Goal: Transaction & Acquisition: Obtain resource

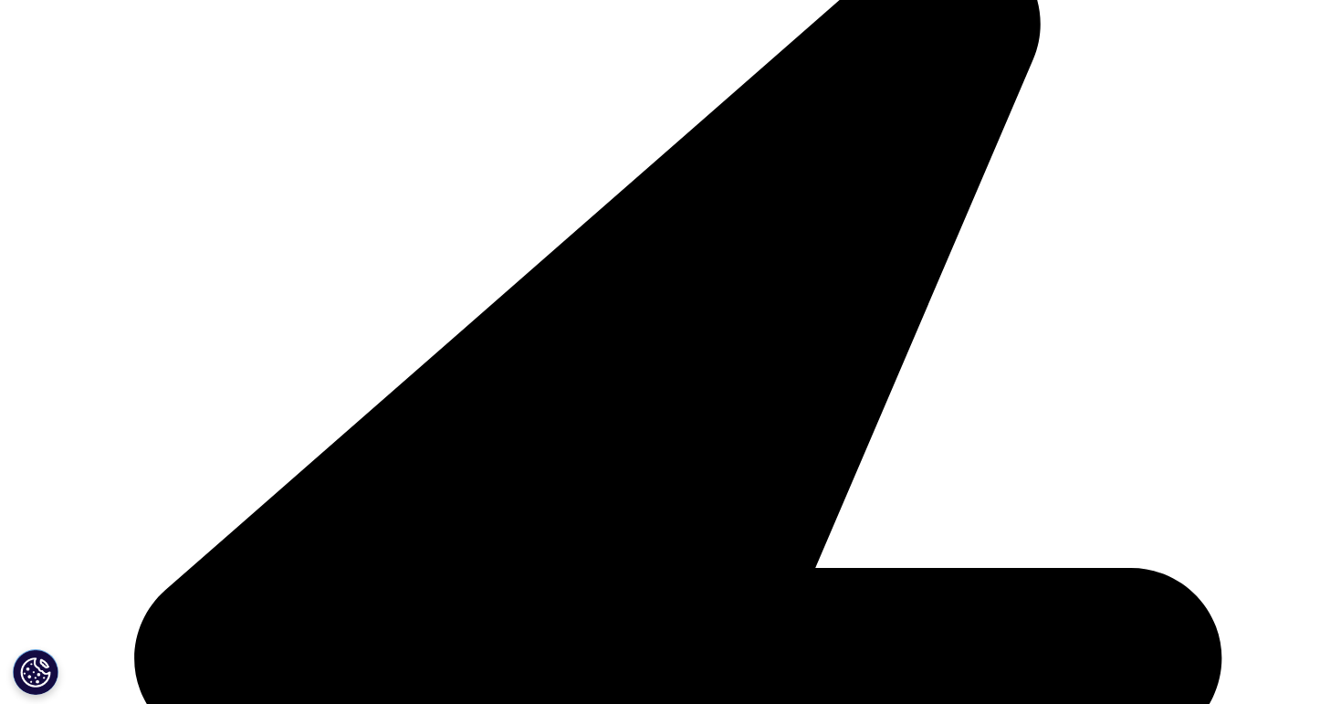
scroll to position [2464, 0]
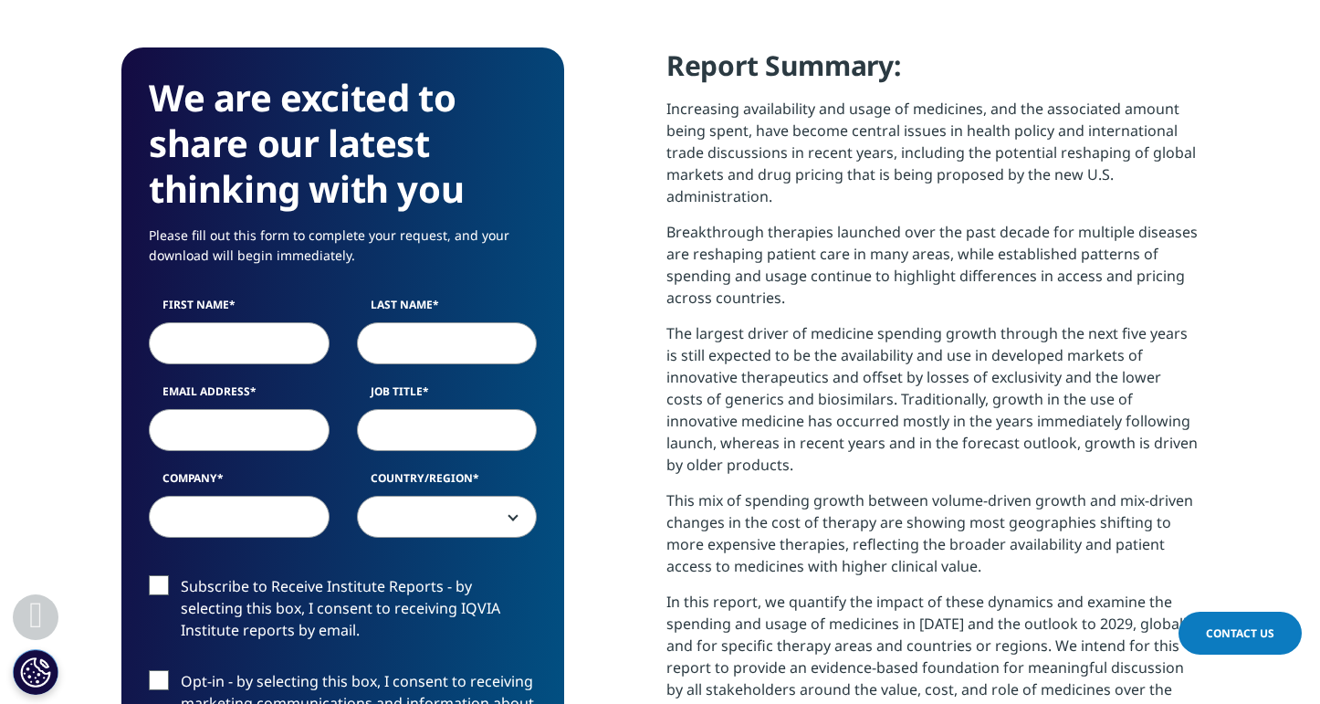
scroll to position [801, 0]
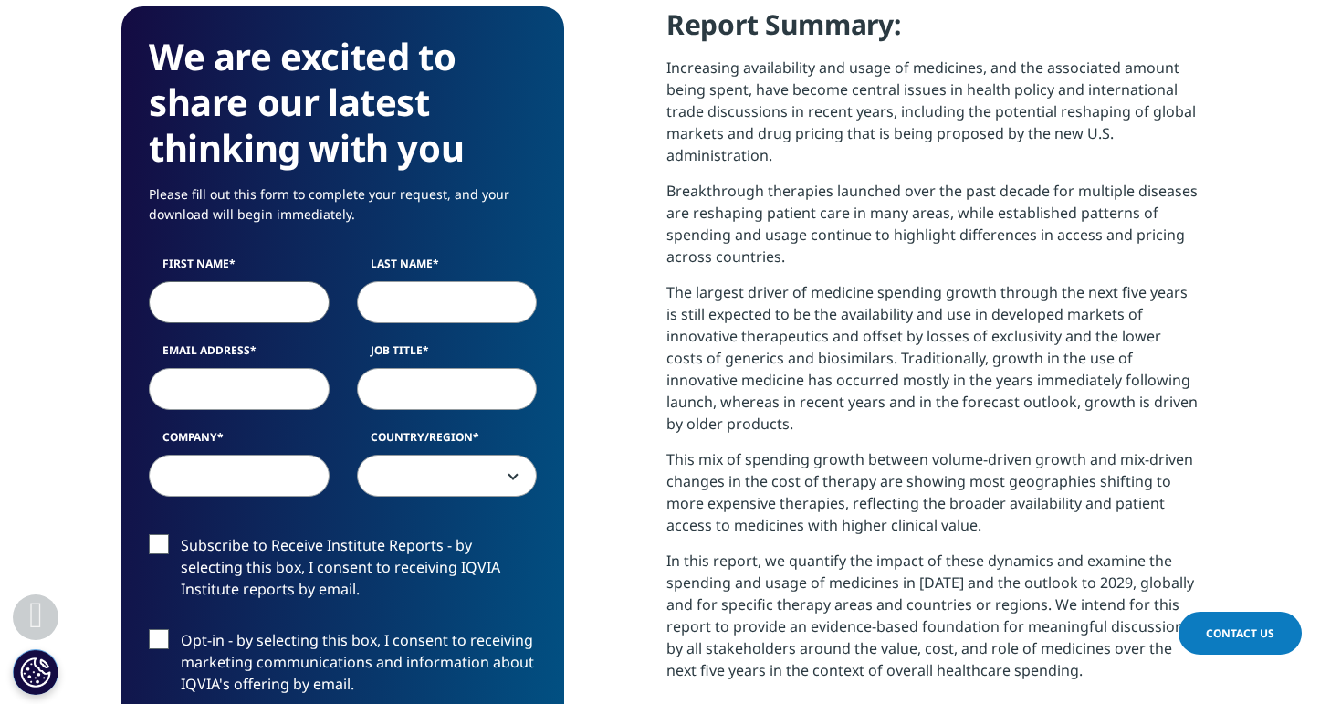
click at [287, 311] on input "First Name" at bounding box center [239, 302] width 181 height 42
type input "Minoru"
click at [428, 312] on input "Last Name" at bounding box center [447, 302] width 181 height 42
type input "K"
type input "Kobayashi"
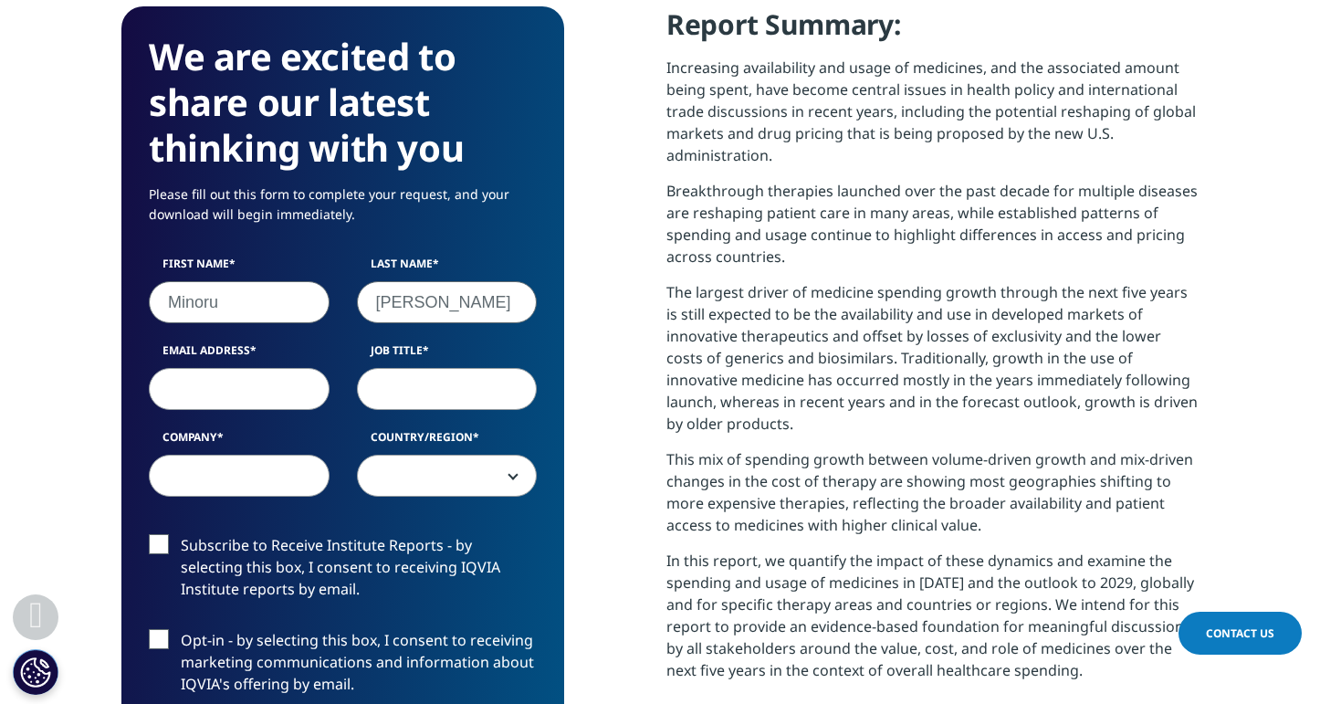
click at [242, 394] on input "Email Address" at bounding box center [239, 389] width 181 height 42
type input "minoru@rdiscovery.com"
click at [409, 387] on input "Job Title" at bounding box center [447, 389] width 181 height 42
type input "Consultant"
click at [239, 492] on input "Company" at bounding box center [239, 476] width 181 height 42
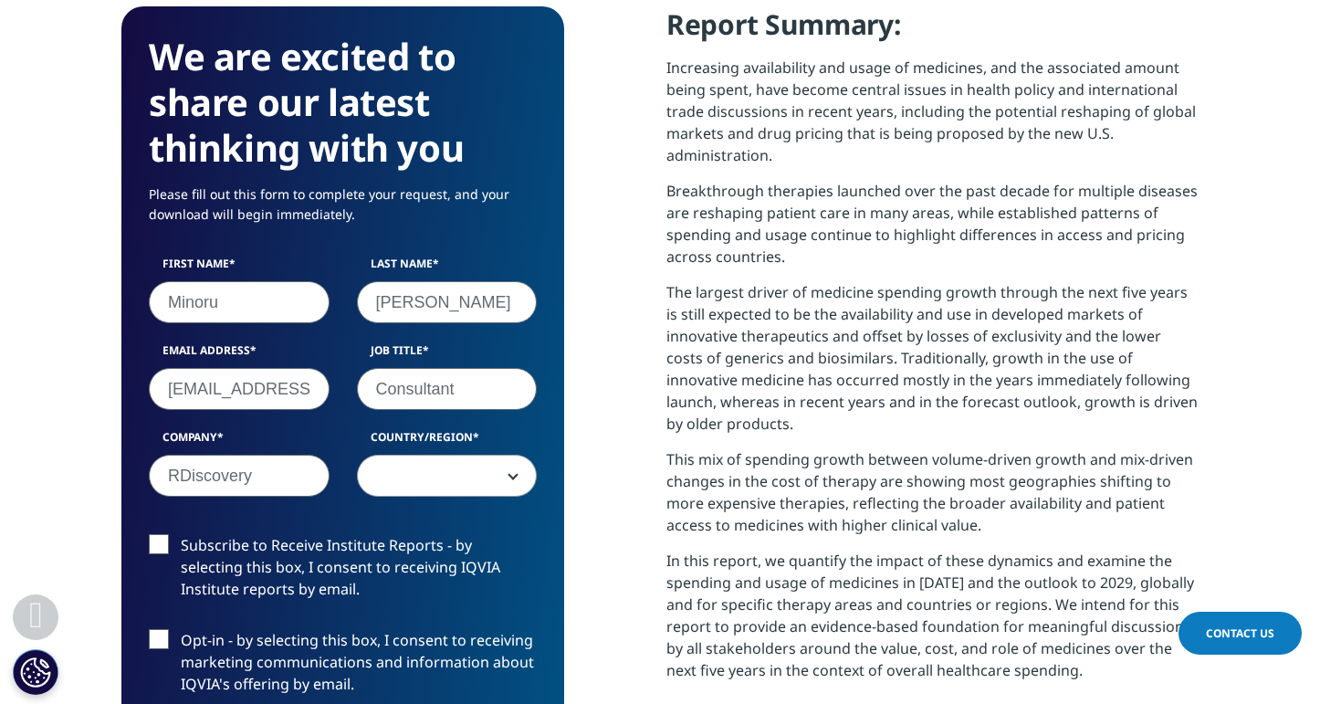
type input "RDiscovery"
click at [409, 481] on span at bounding box center [447, 476] width 179 height 42
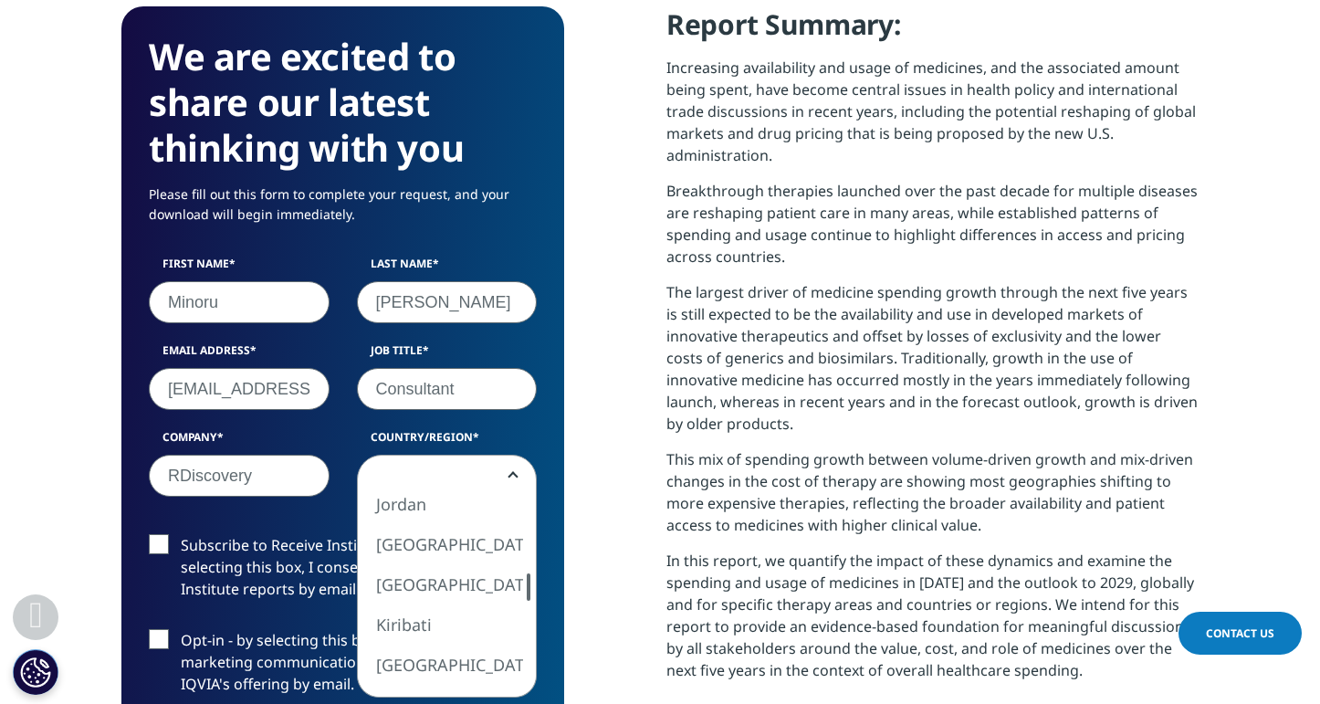
click at [528, 587] on div at bounding box center [529, 586] width 4 height 27
select select "[GEOGRAPHIC_DATA]"
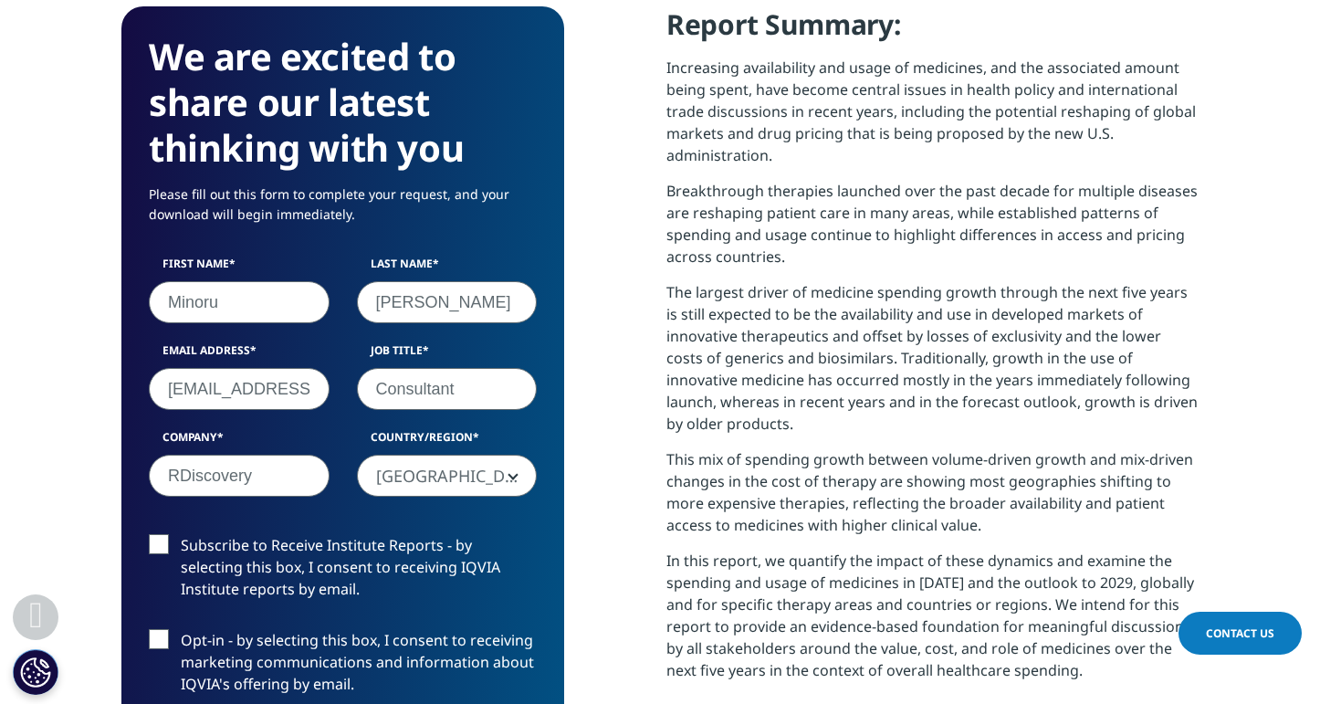
click at [159, 537] on label "Subscribe to Receive Institute Reports - by selecting this box, I consent to re…" at bounding box center [343, 572] width 388 height 76
click at [181, 534] on input "Subscribe to Receive Institute Reports - by selecting this box, I consent to re…" at bounding box center [181, 534] width 0 height 0
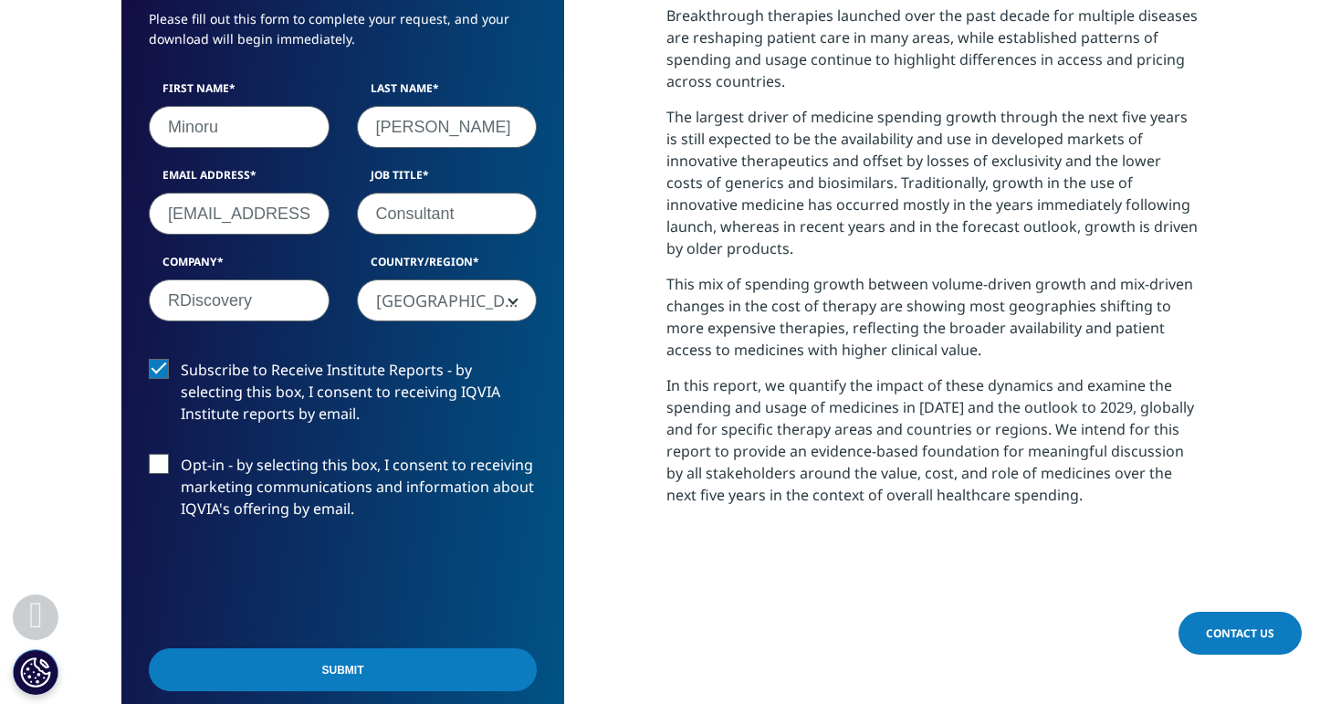
scroll to position [984, 0]
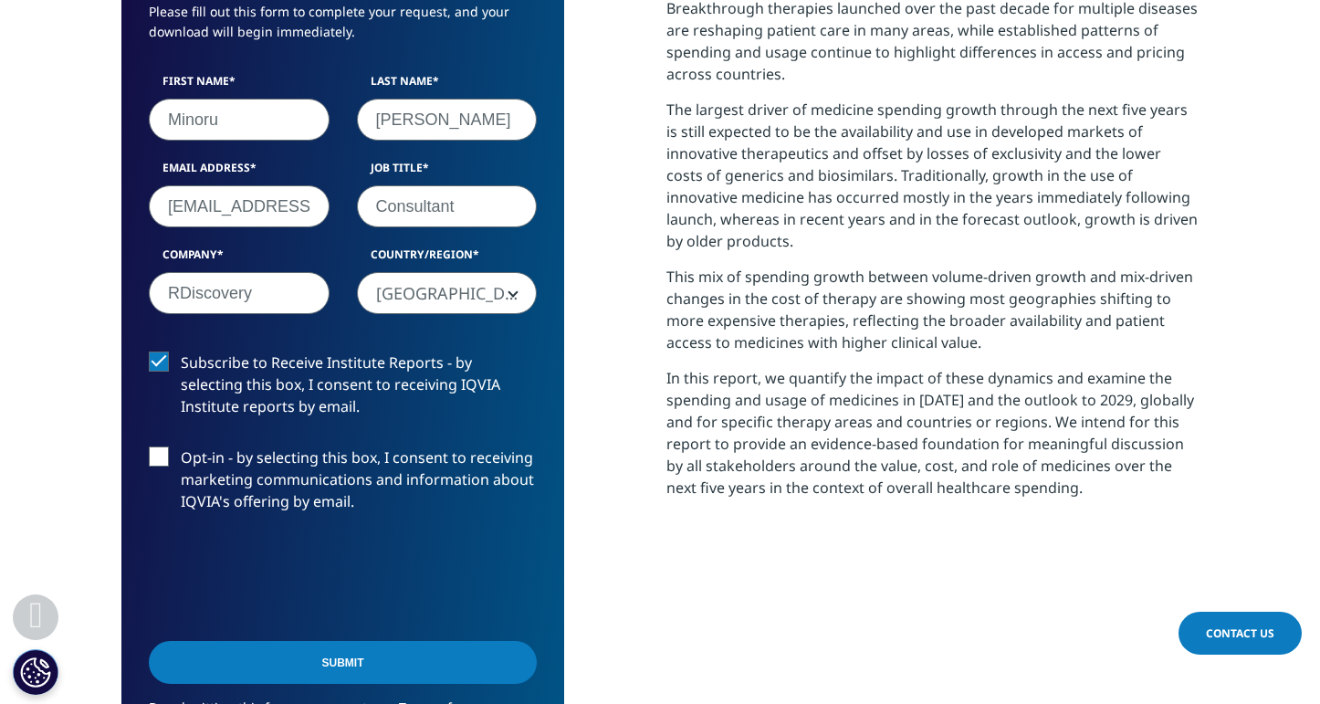
click at [160, 459] on label "Opt-in - by selecting this box, I consent to receiving marketing communications…" at bounding box center [343, 484] width 388 height 76
click at [181, 446] on input "Opt-in - by selecting this box, I consent to receiving marketing communications…" at bounding box center [181, 446] width 0 height 0
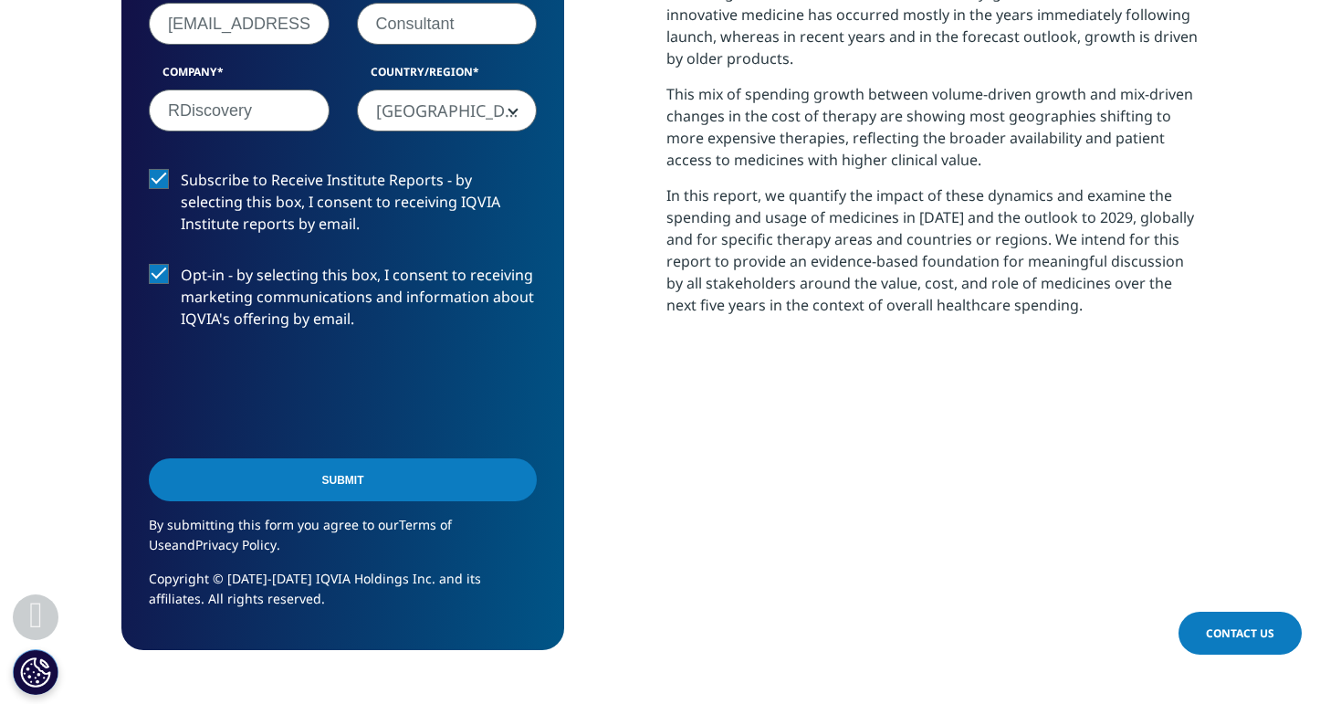
click at [314, 490] on input "Submit" at bounding box center [343, 479] width 388 height 43
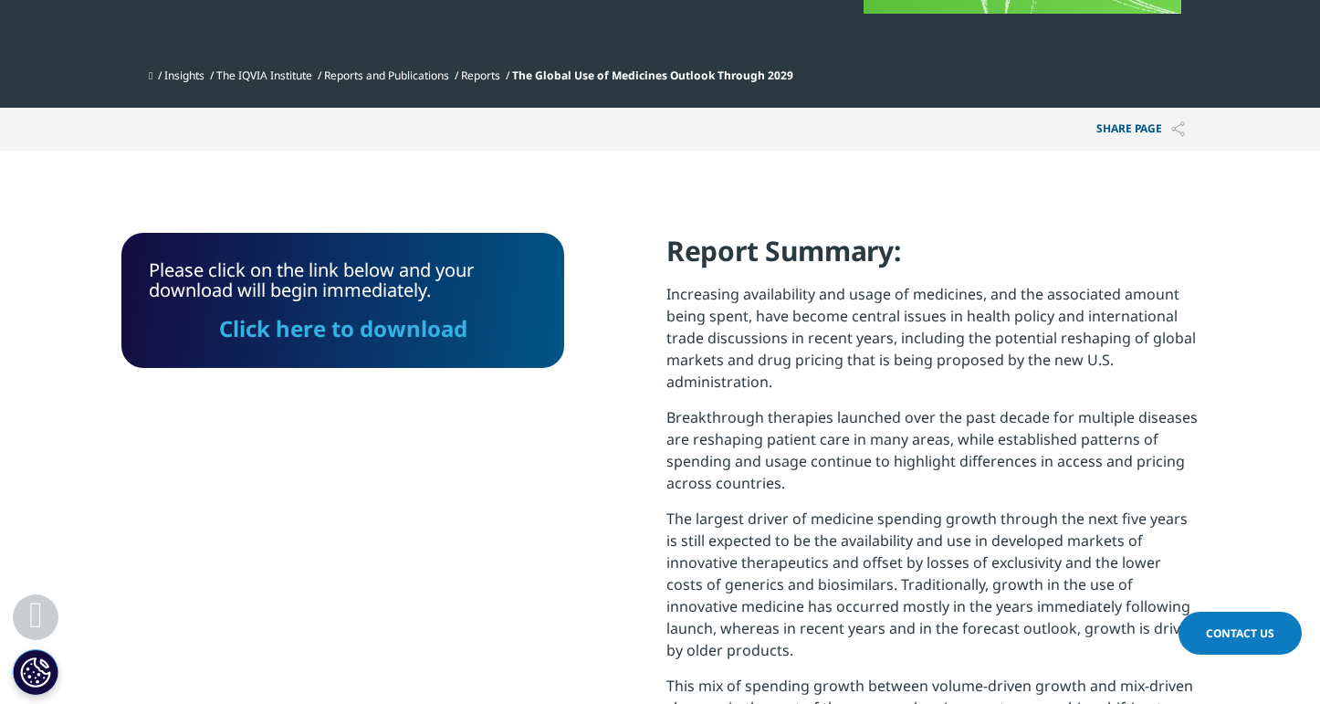
scroll to position [561, 0]
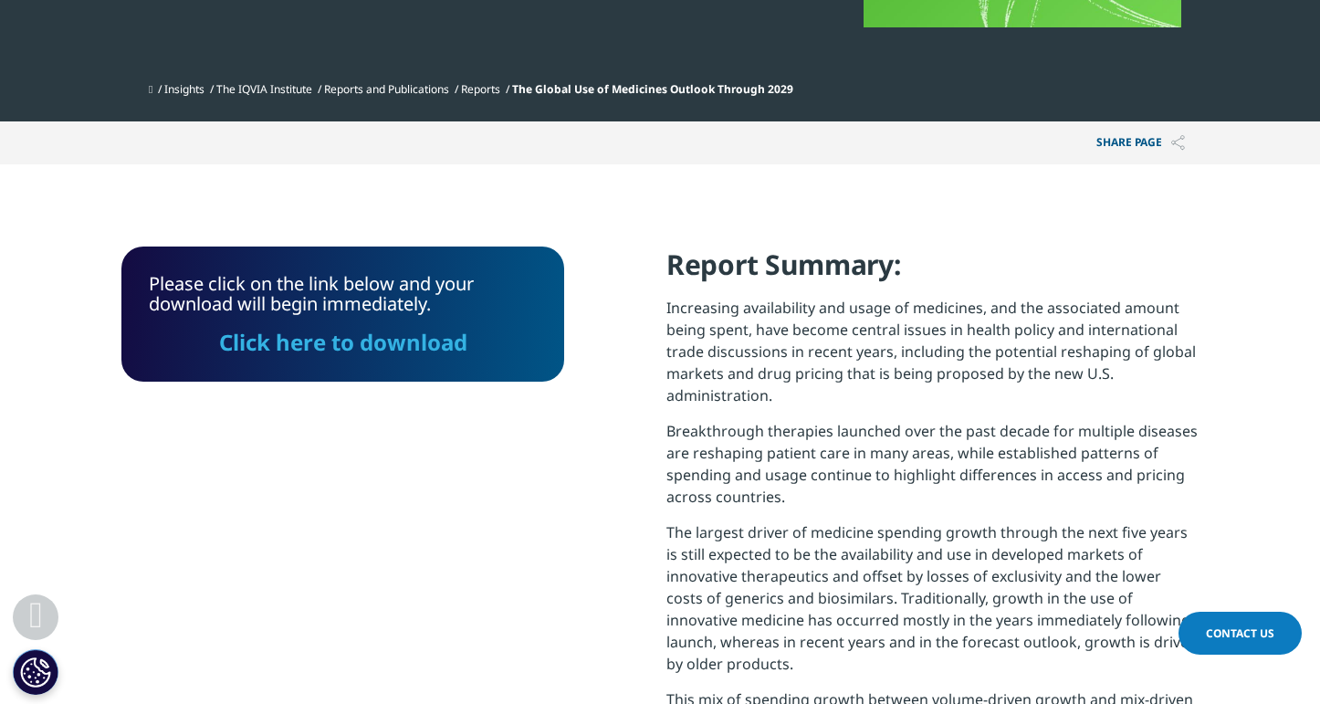
click at [345, 345] on link "Click here to download" at bounding box center [343, 342] width 248 height 30
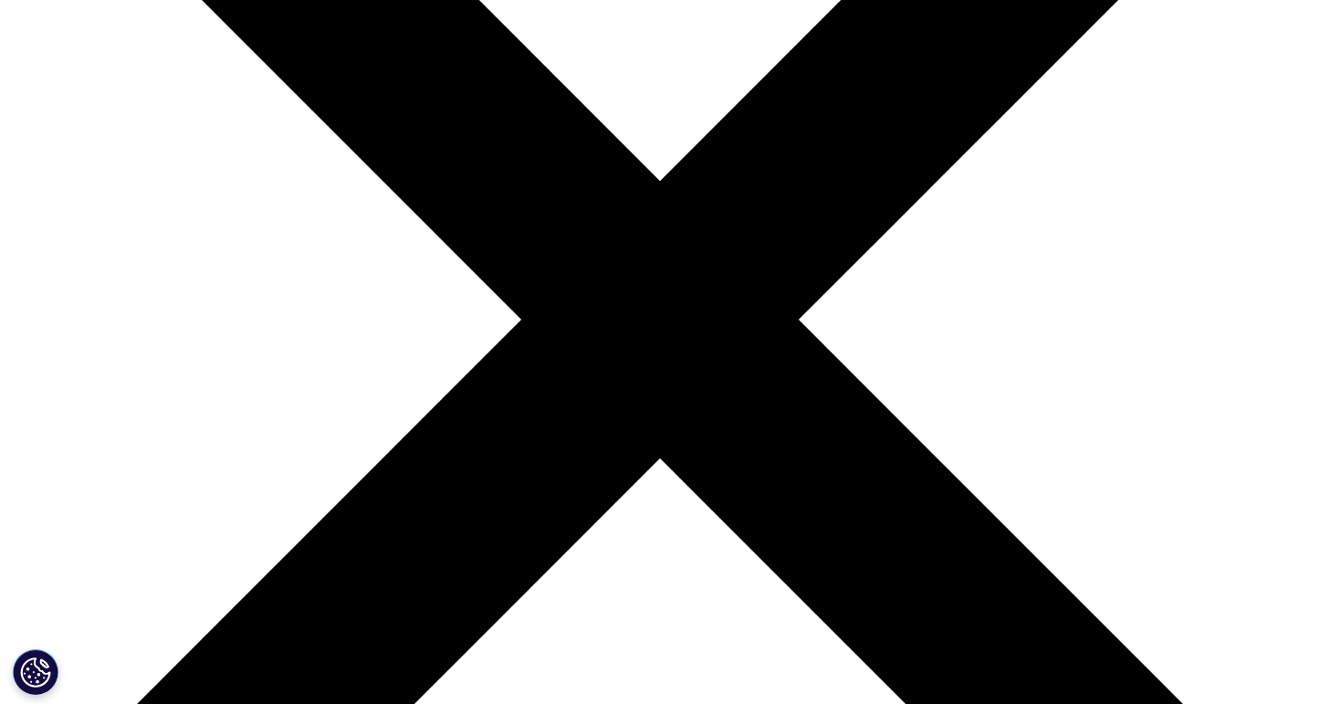
scroll to position [365, 0]
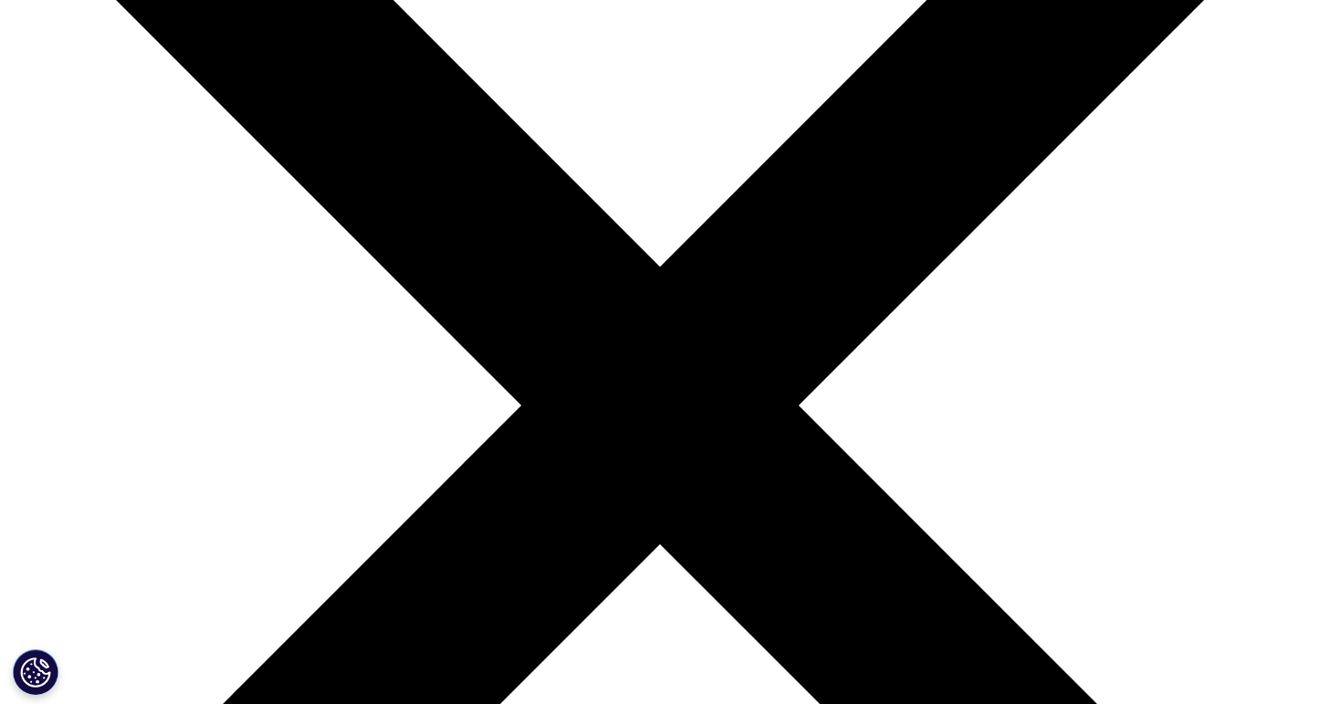
scroll to position [274, 0]
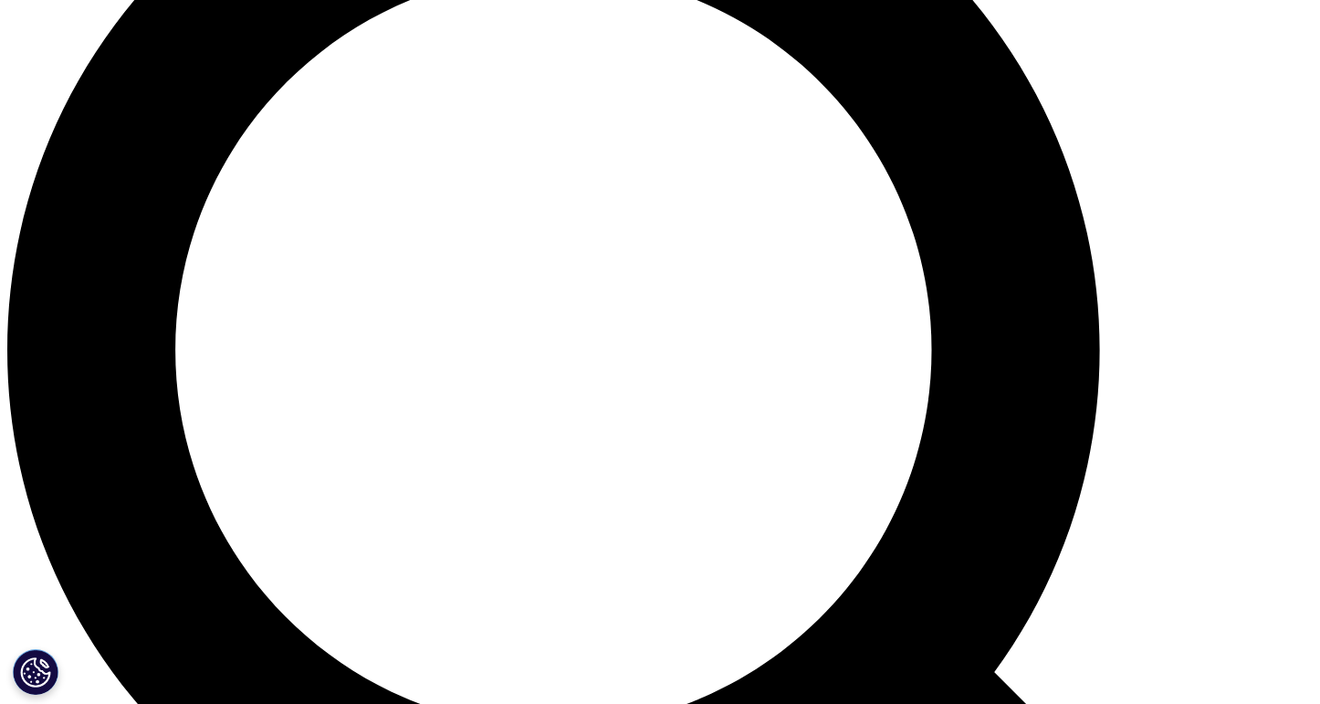
scroll to position [1552, 0]
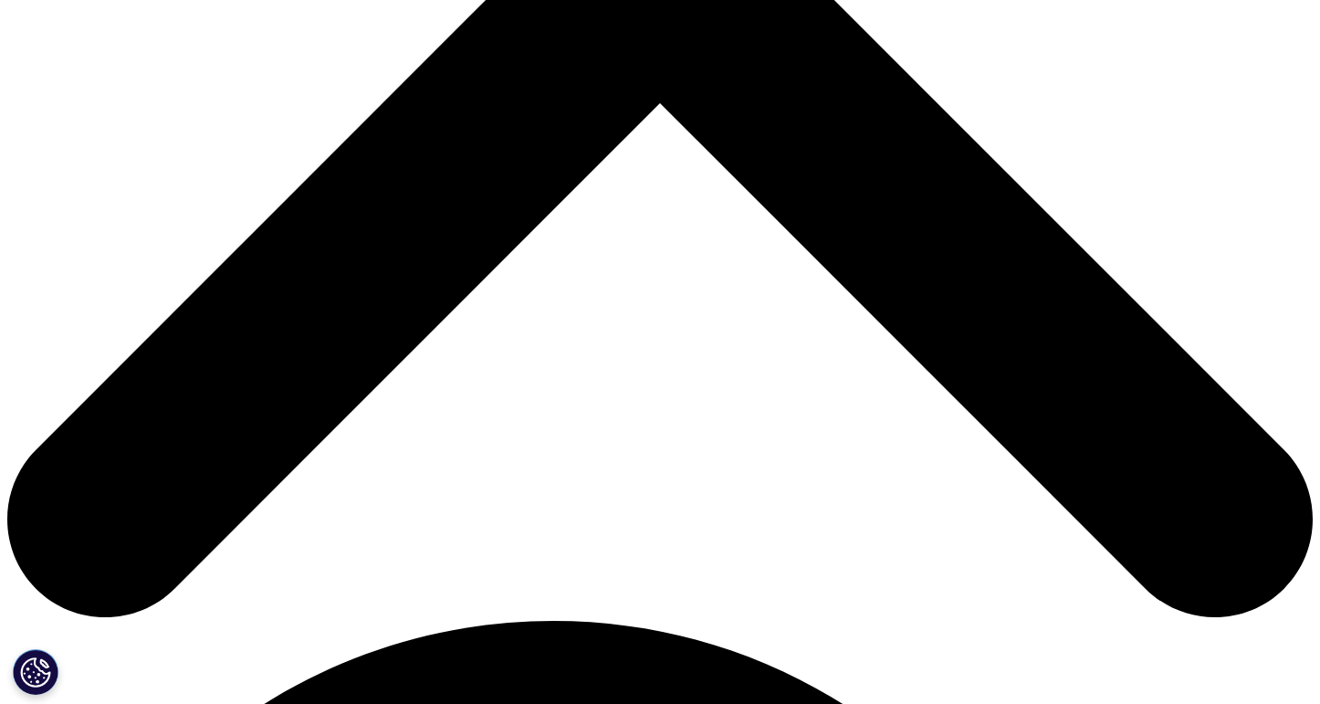
scroll to position [730, 0]
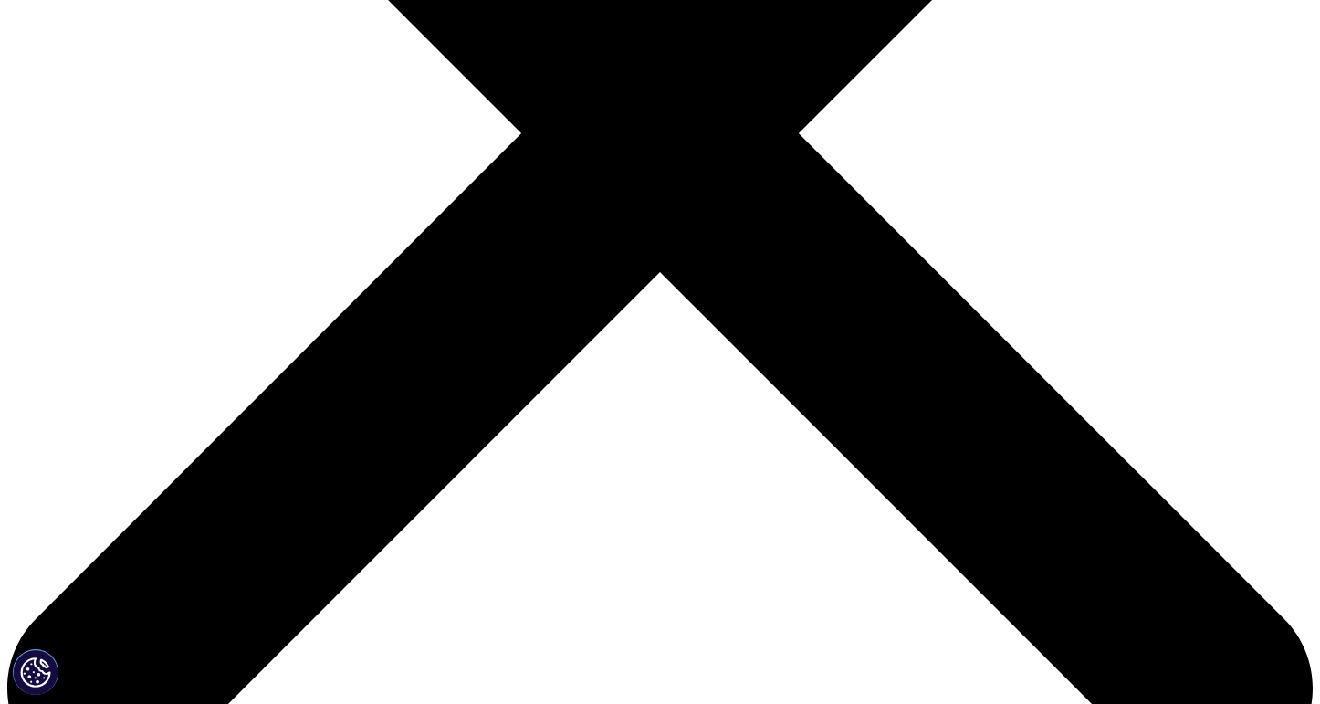
scroll to position [548, 0]
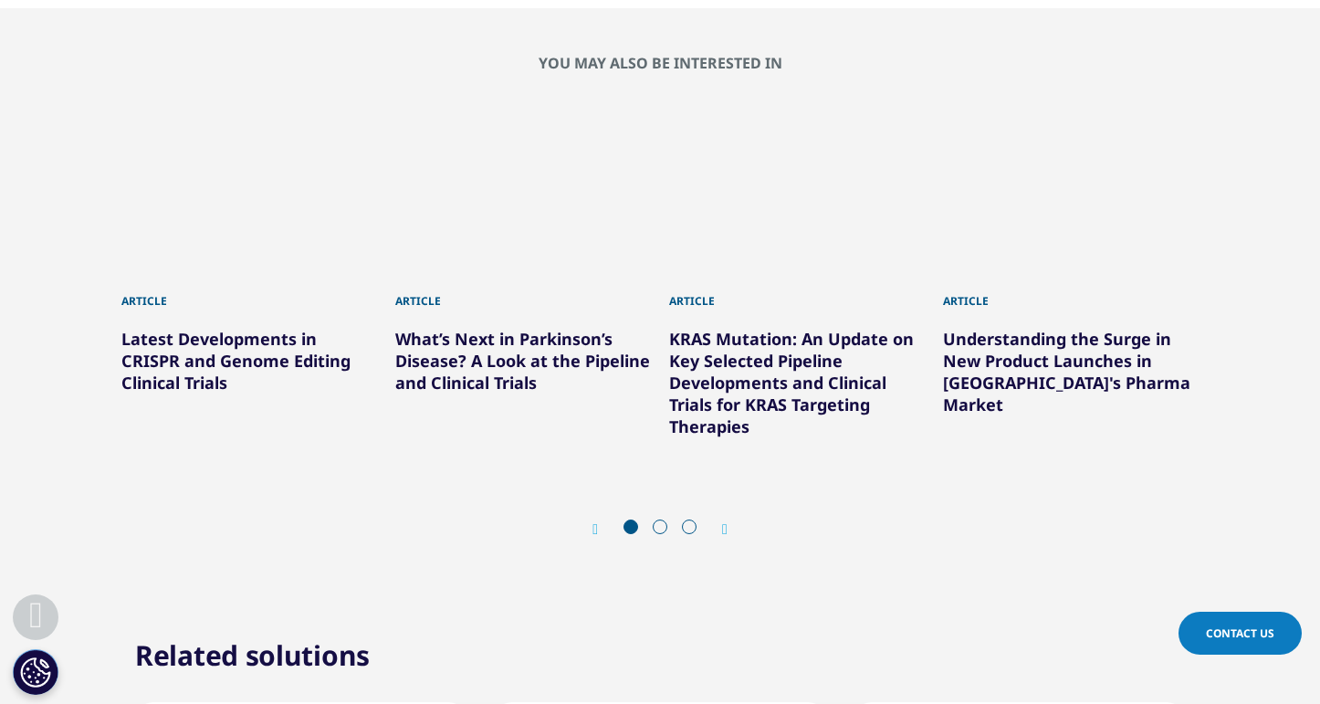
scroll to position [1734, 0]
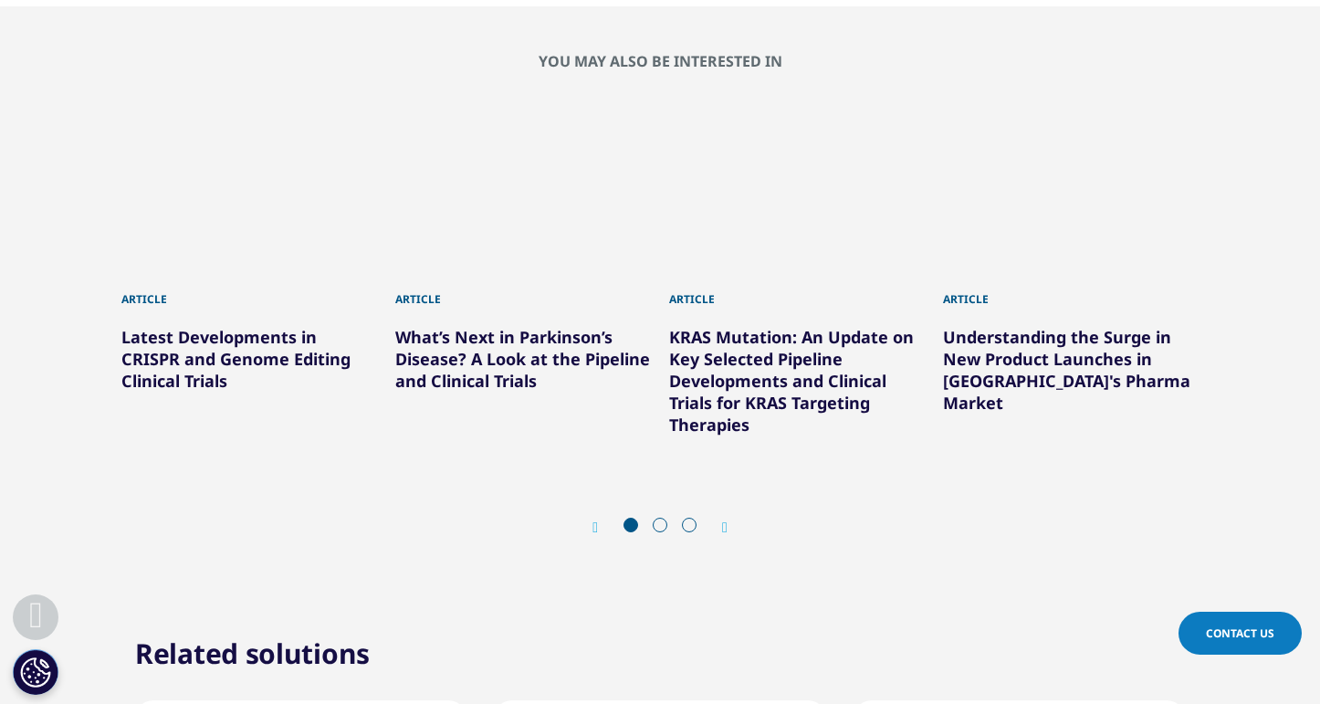
click at [654, 528] on span at bounding box center [660, 525] width 15 height 15
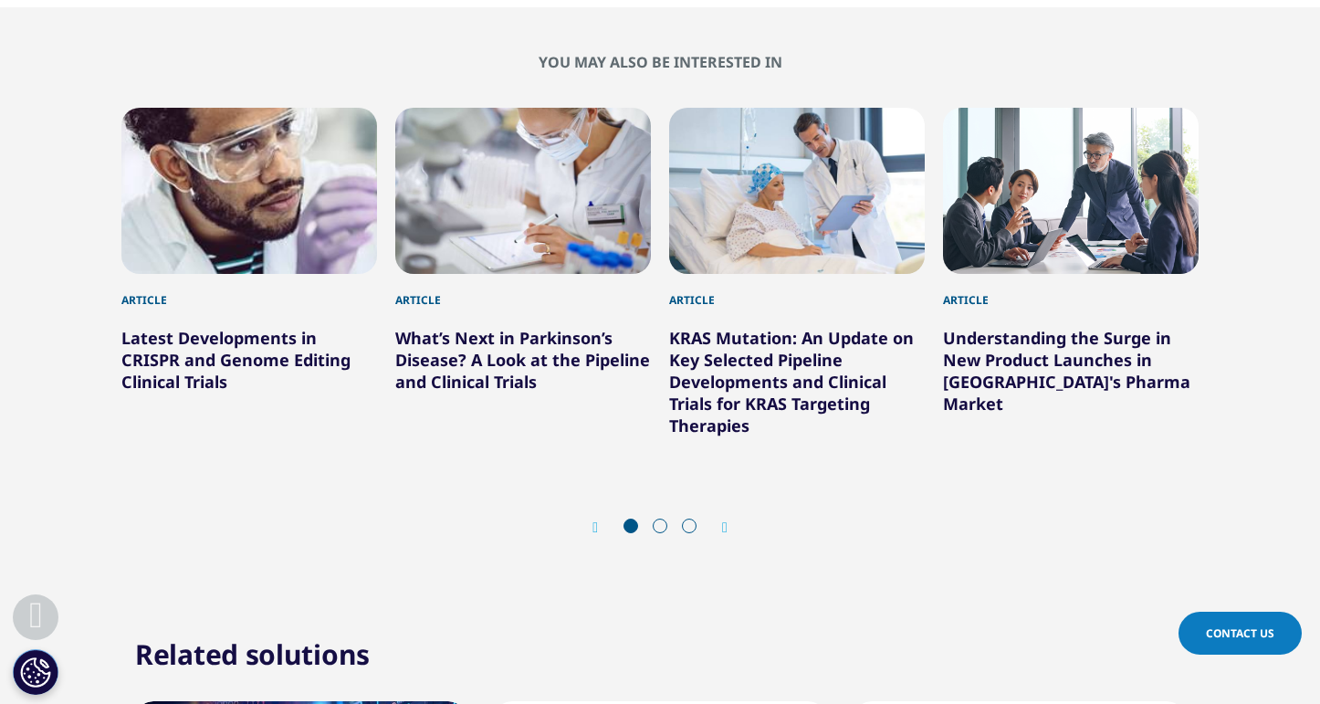
click at [727, 523] on icon "Next slide" at bounding box center [724, 527] width 5 height 15
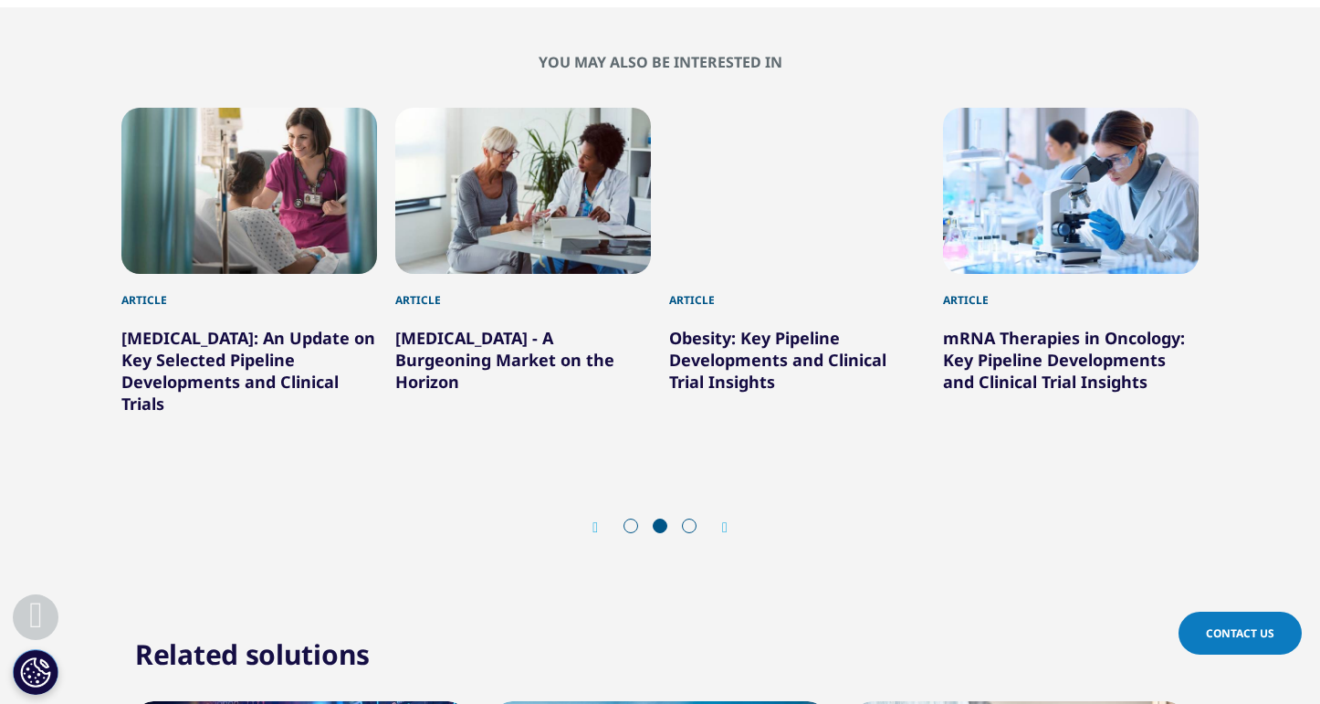
click at [725, 528] on icon "Next slide" at bounding box center [724, 527] width 5 height 15
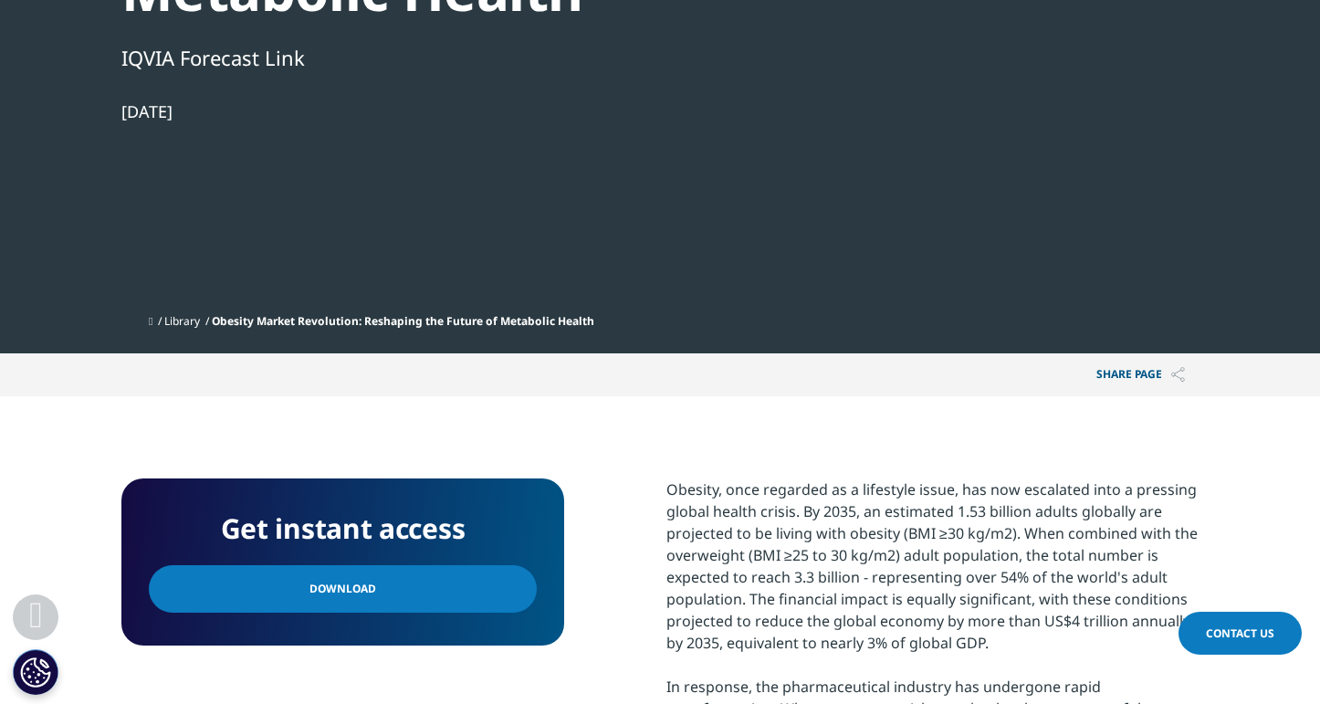
scroll to position [0, 0]
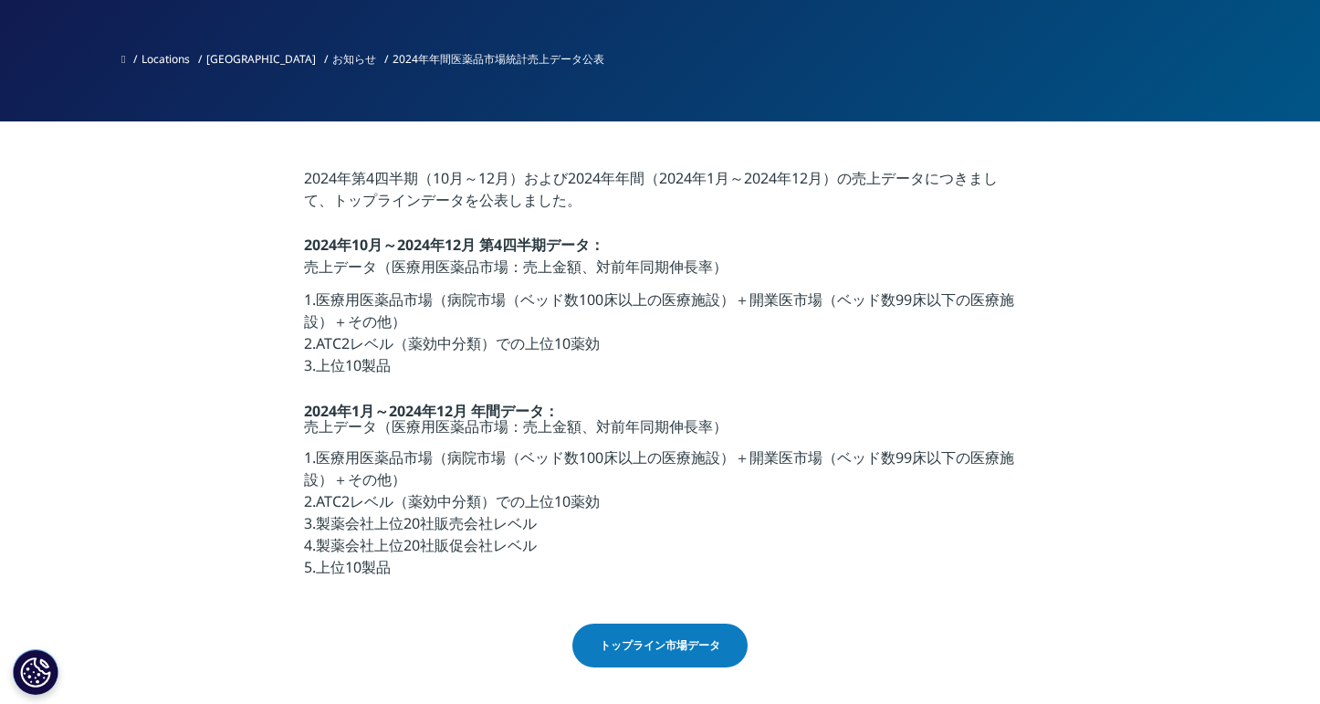
scroll to position [456, 0]
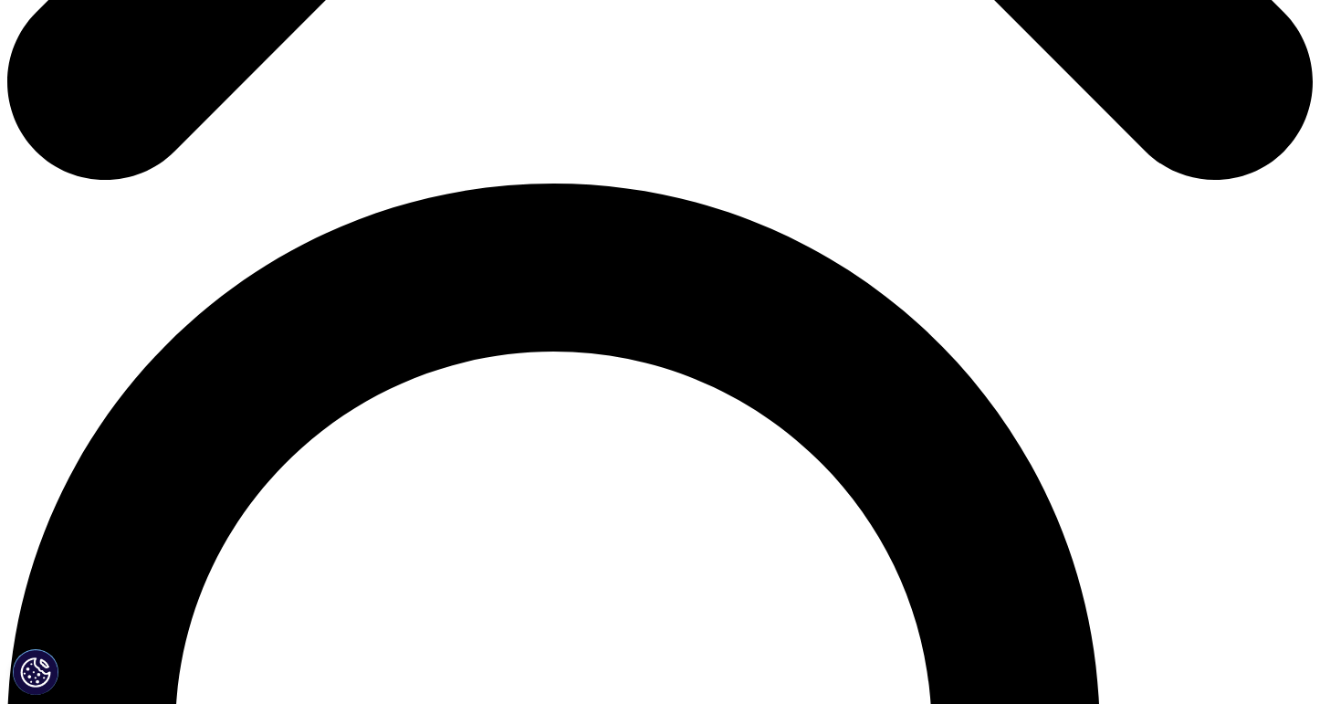
scroll to position [1278, 0]
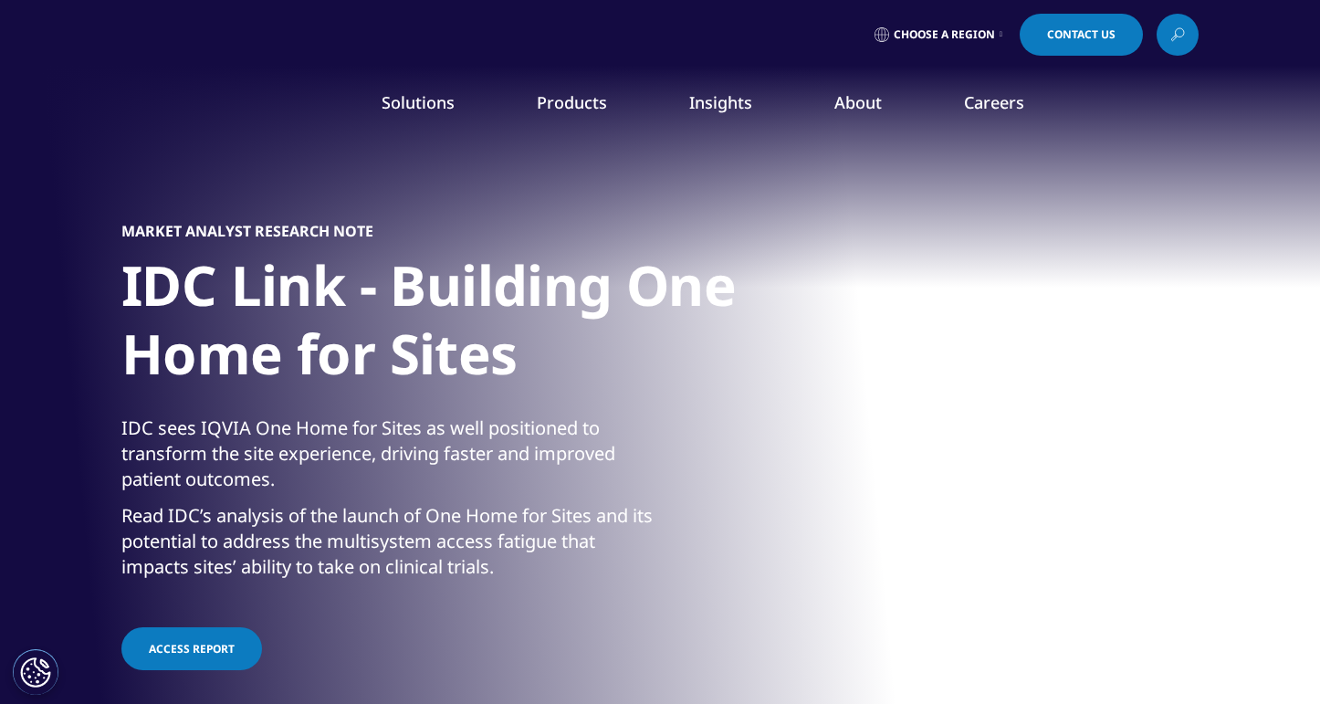
click at [1163, 38] on link at bounding box center [1177, 35] width 42 height 42
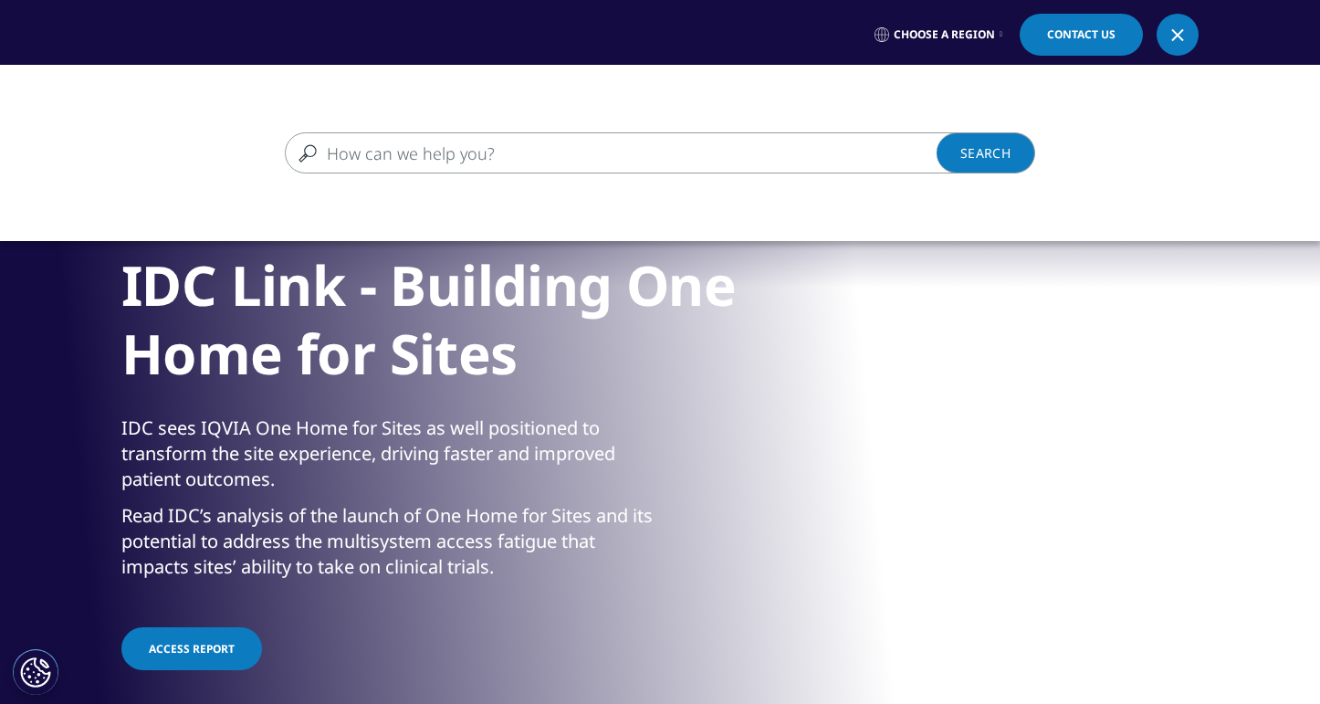
click at [515, 163] on input "Search" at bounding box center [633, 152] width 697 height 41
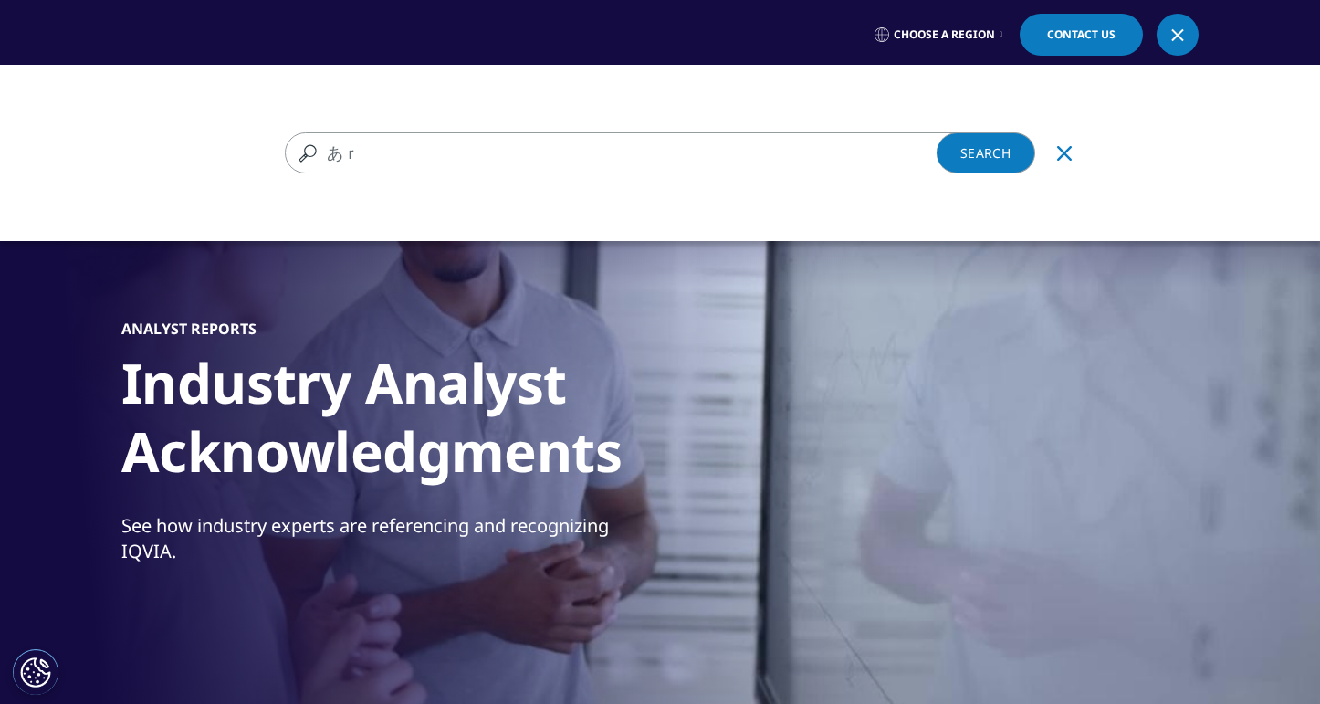
type input "あ"
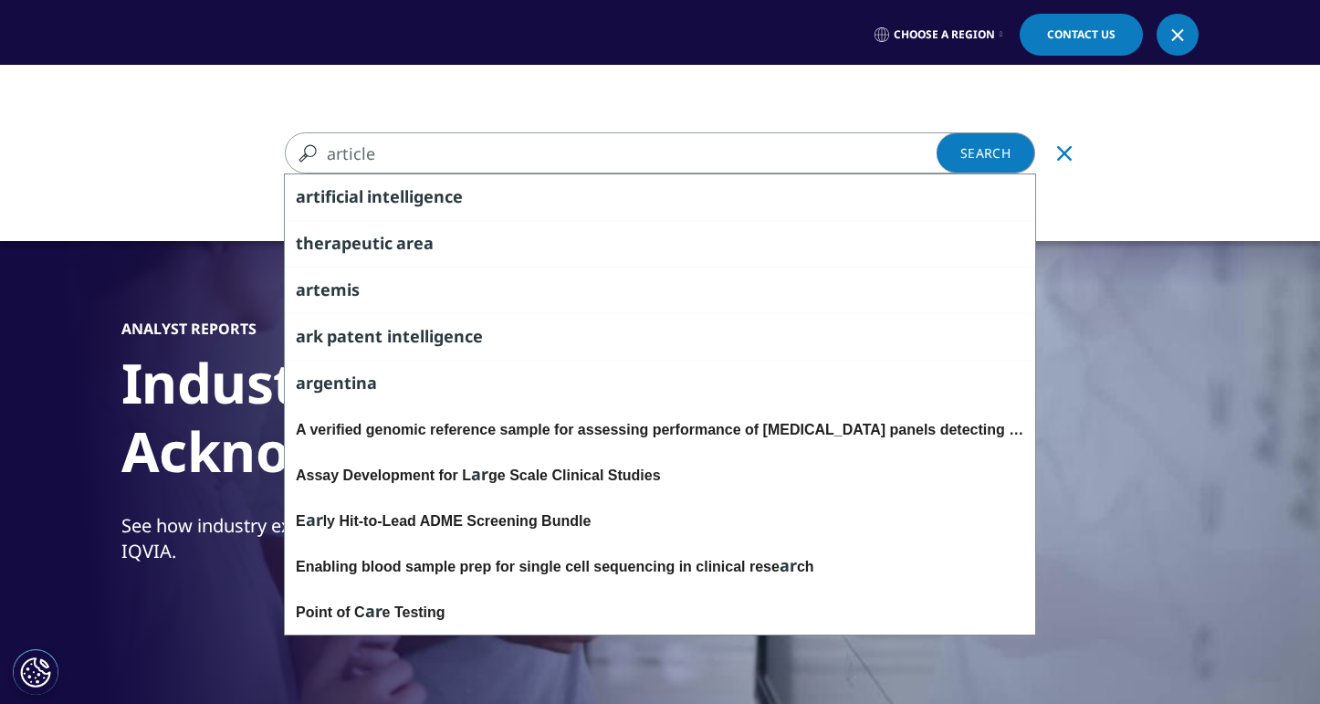
type input "article"
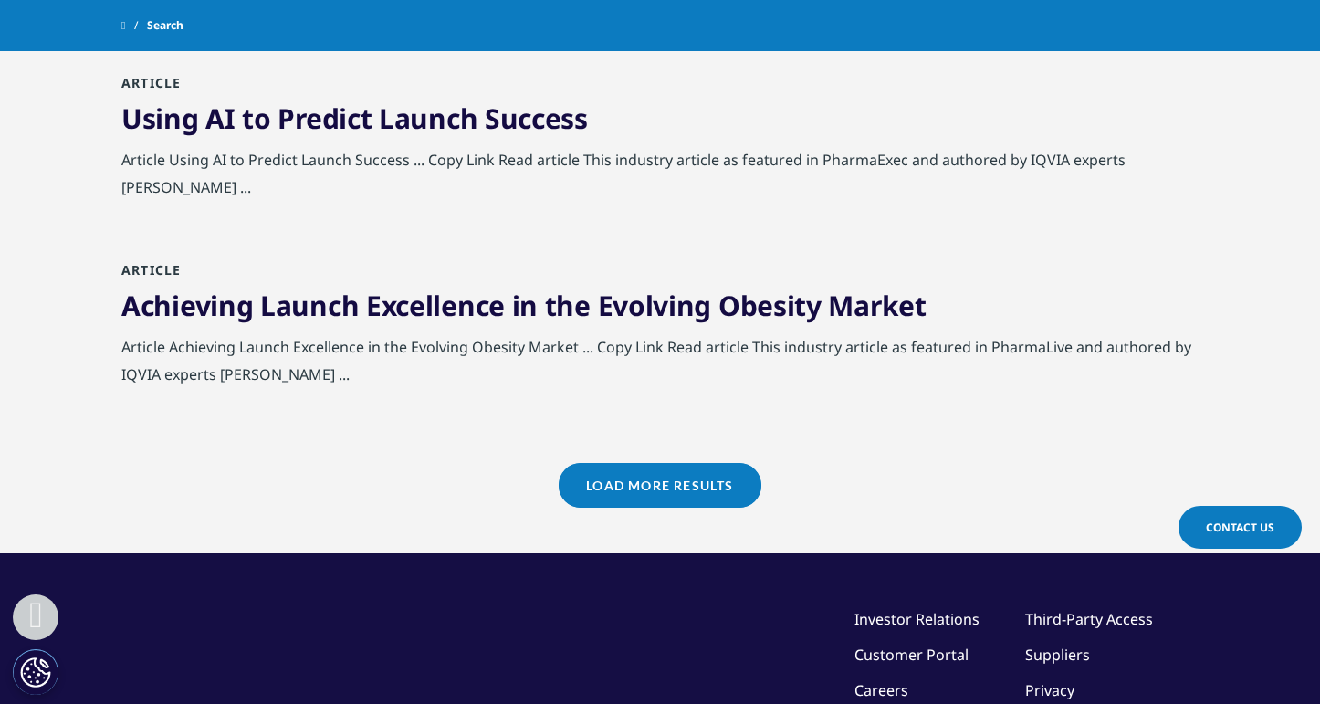
scroll to position [2008, 0]
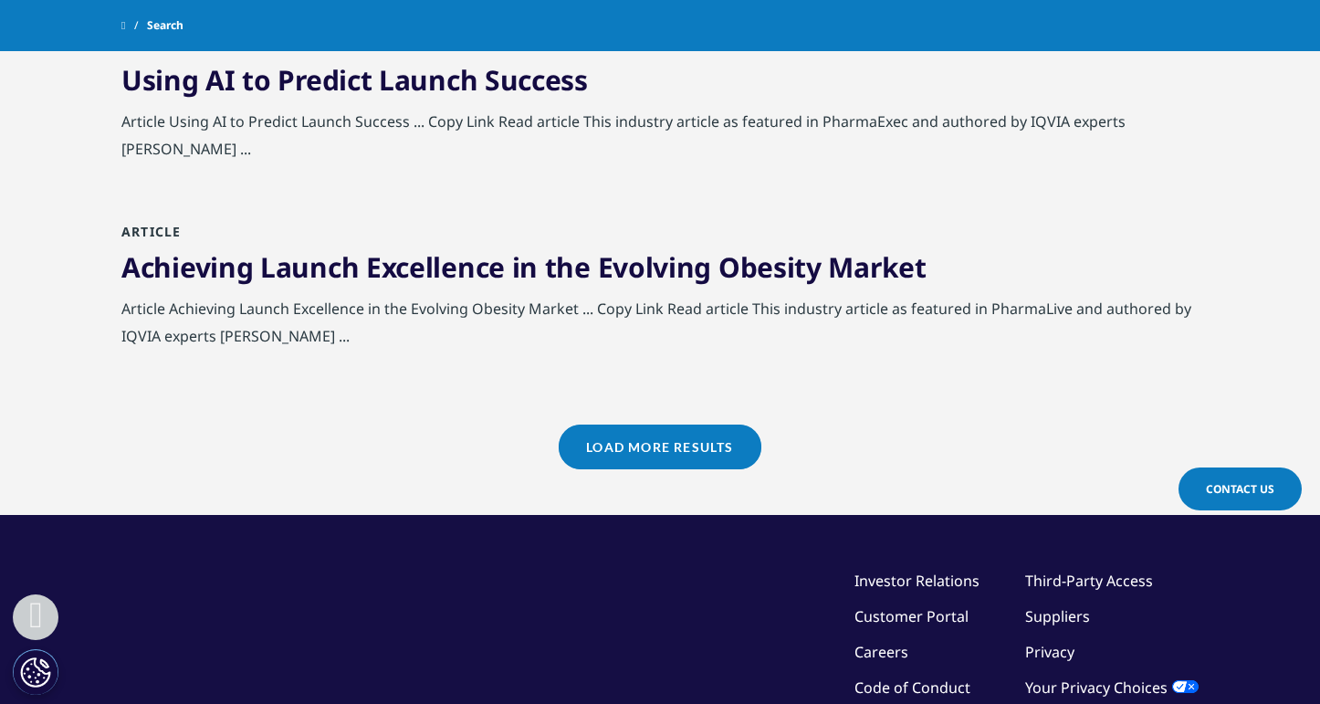
click at [612, 450] on link "Load More Results" at bounding box center [660, 446] width 202 height 45
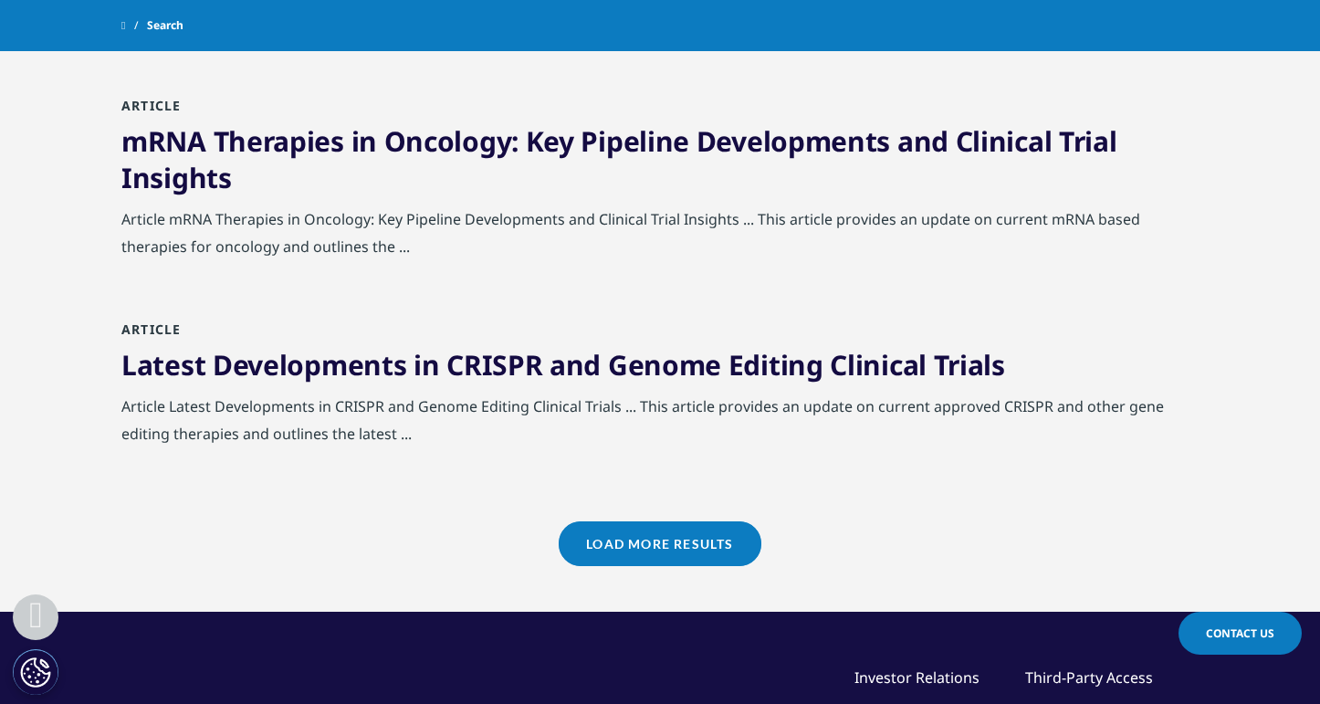
scroll to position [3834, 0]
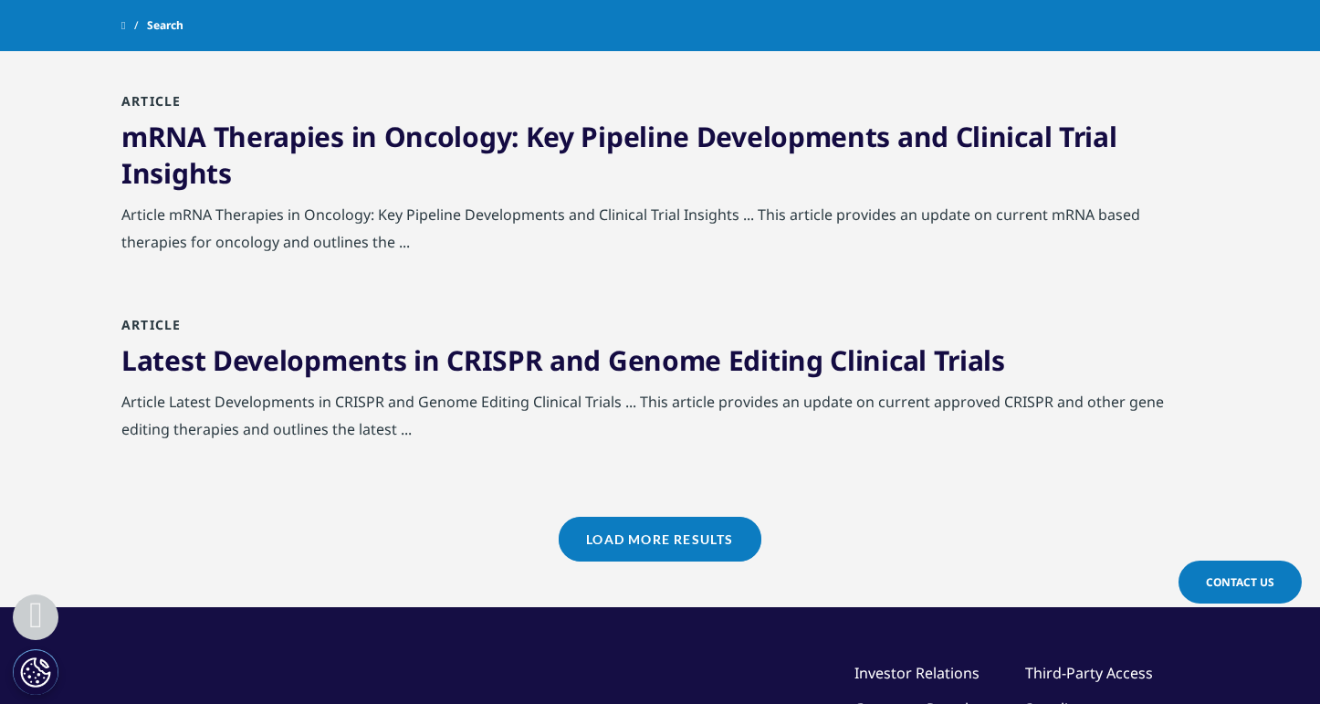
click at [675, 544] on link "Load More Results" at bounding box center [660, 539] width 202 height 45
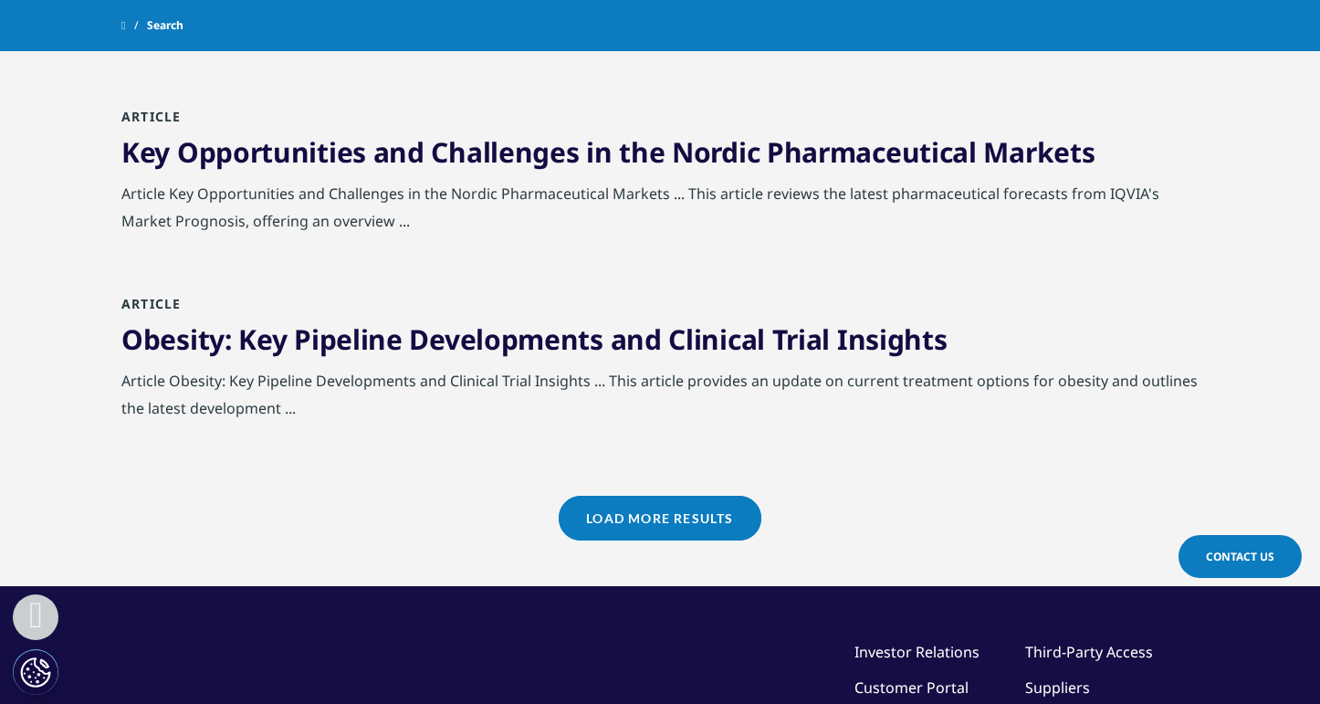
scroll to position [5750, 0]
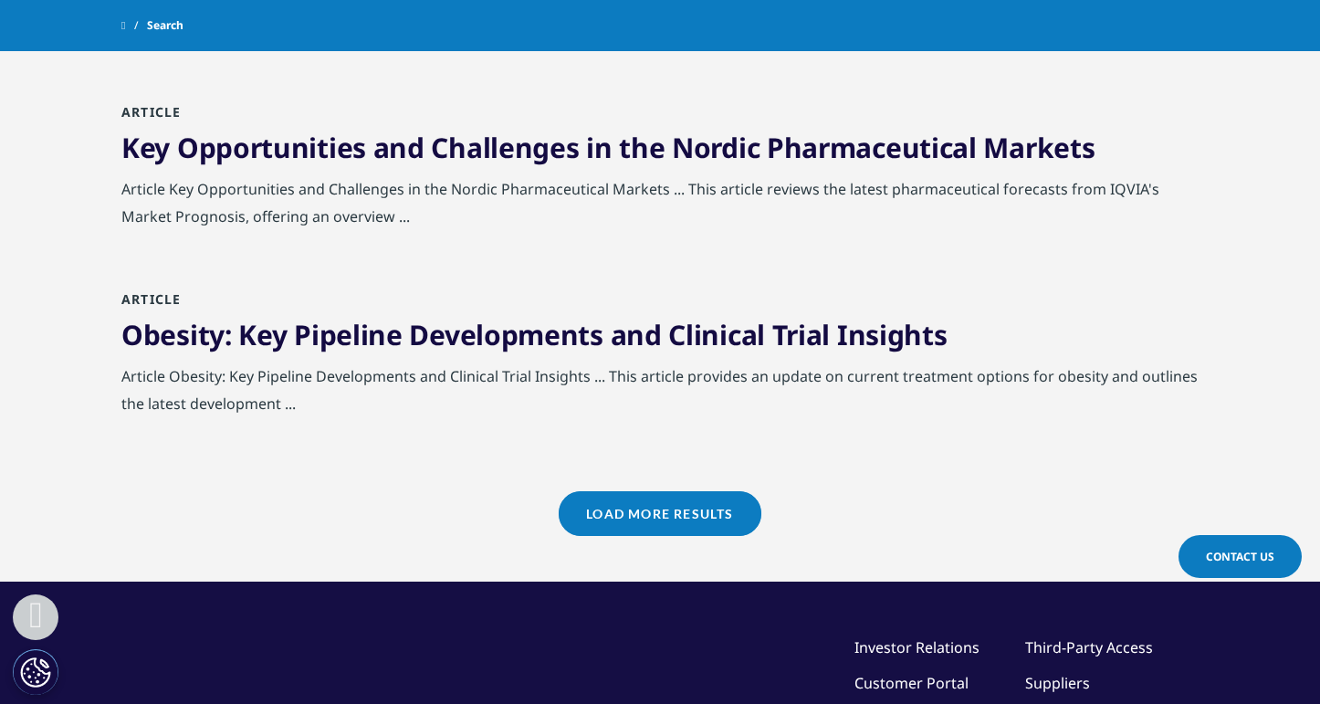
click at [647, 521] on link "Load More Results" at bounding box center [660, 513] width 202 height 45
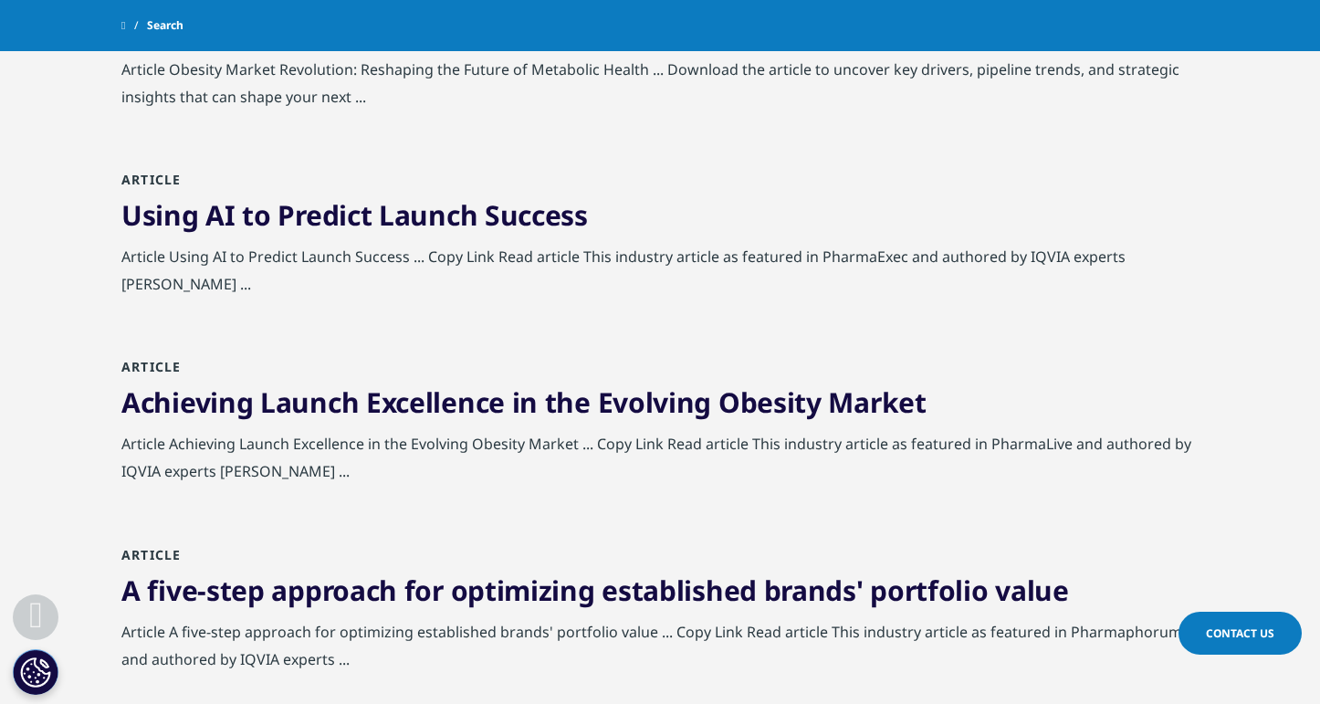
scroll to position [1849, 0]
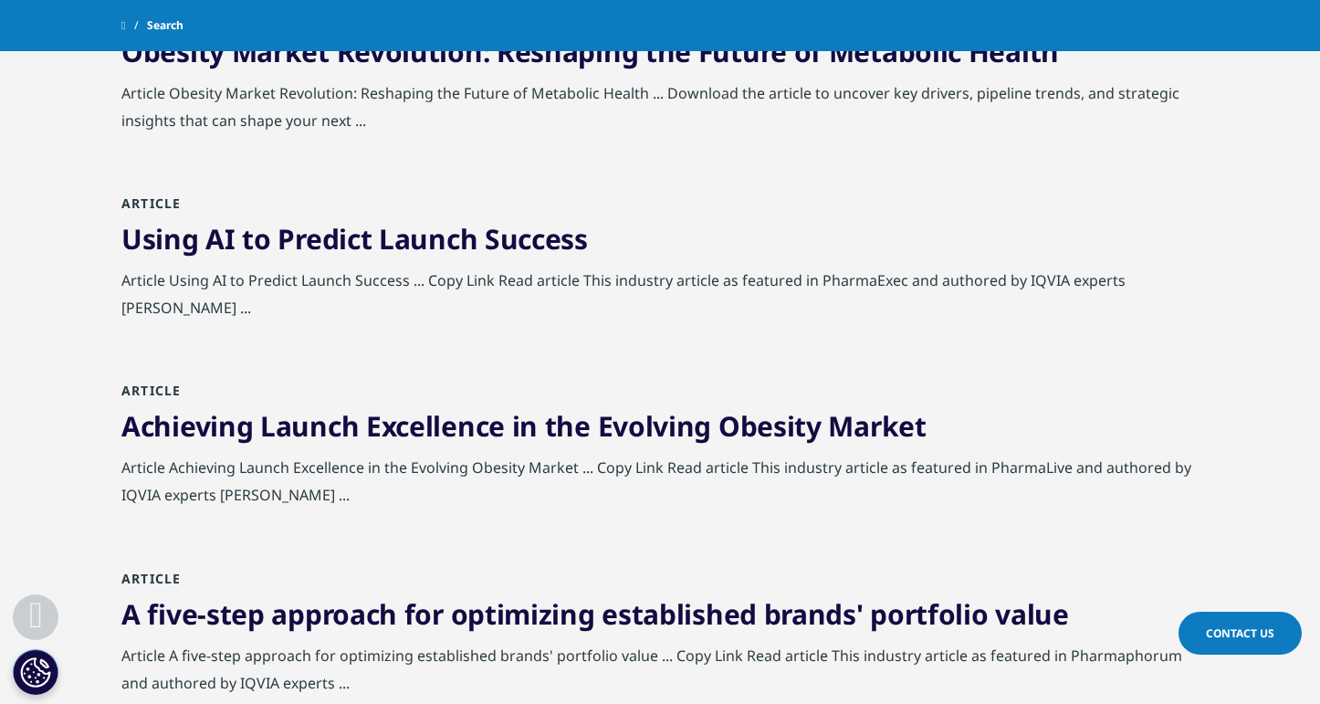
click at [493, 257] on link "Using AI to Predict Launch Success" at bounding box center [354, 238] width 466 height 37
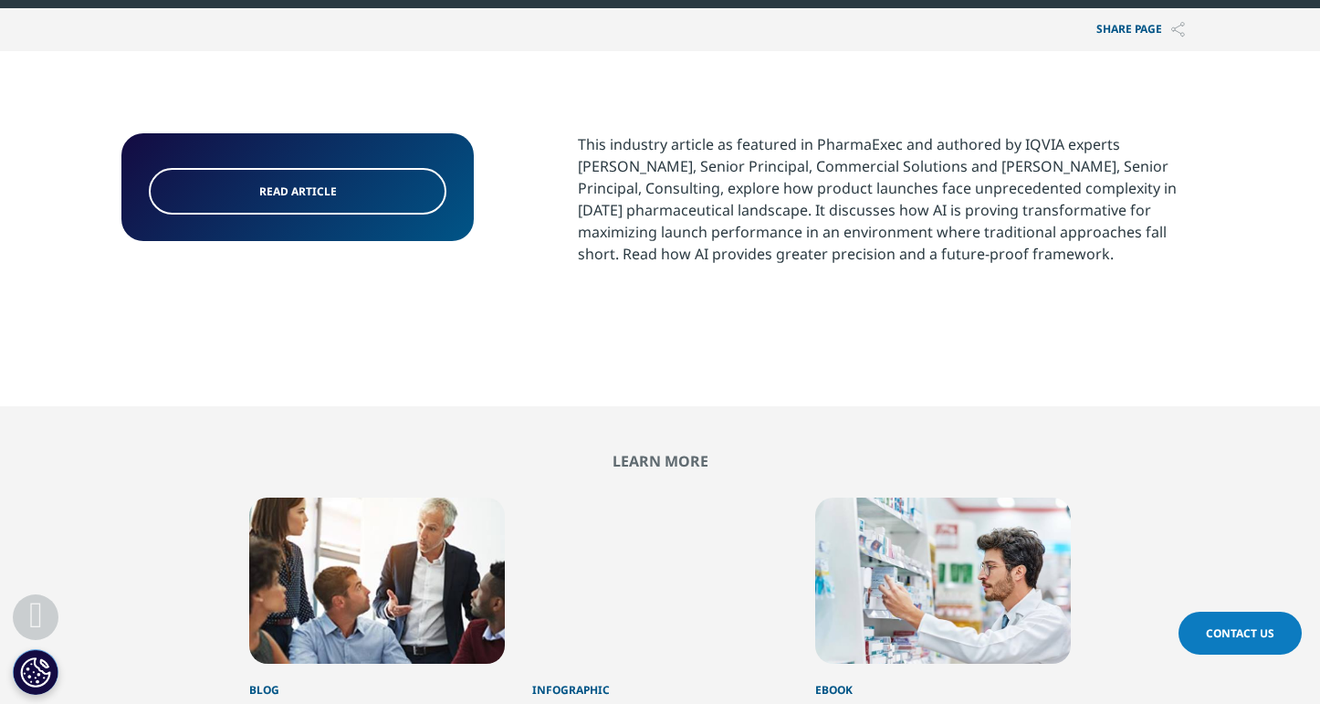
scroll to position [639, 0]
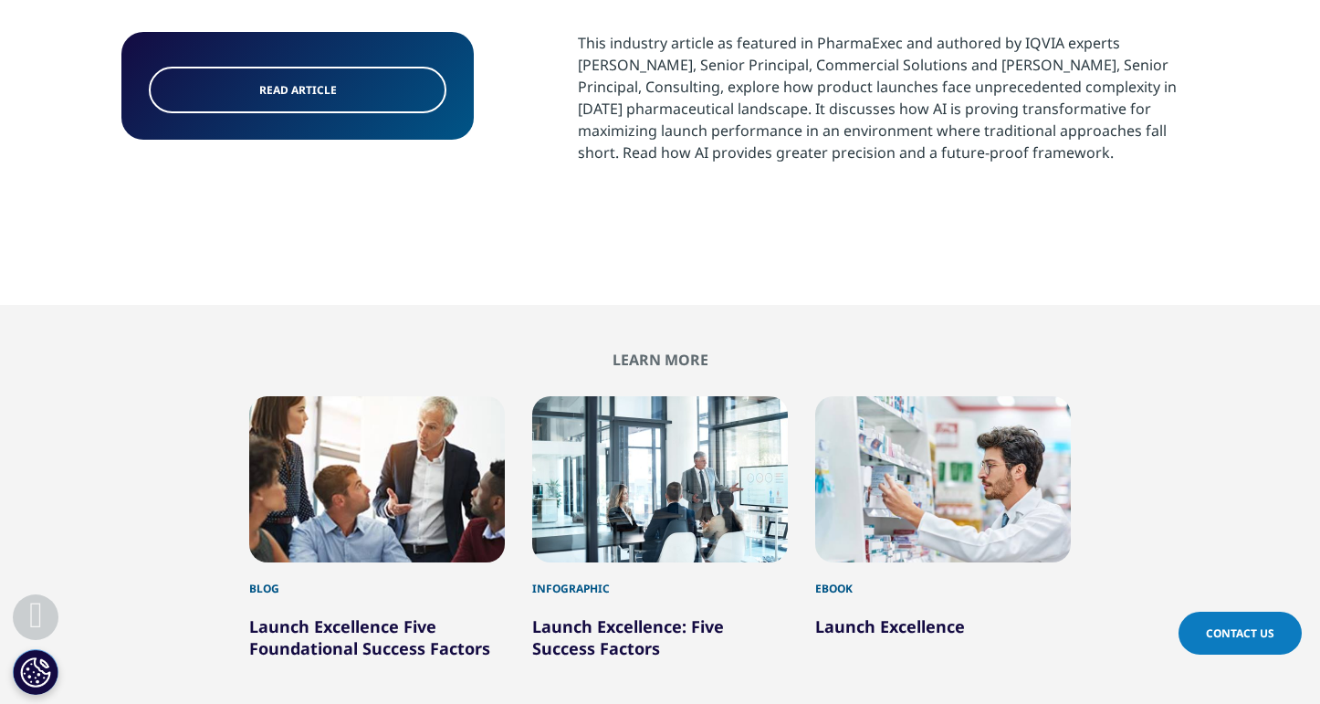
click at [369, 94] on link "Read article" at bounding box center [298, 90] width 298 height 47
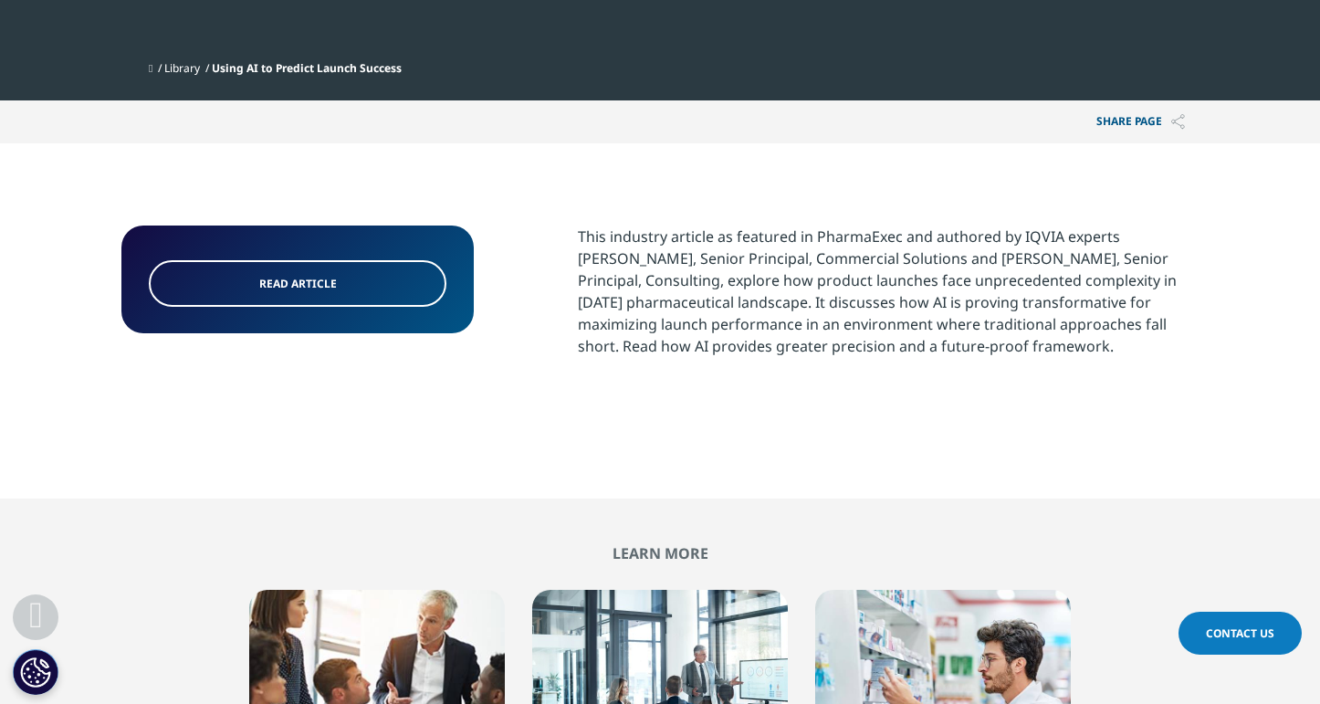
scroll to position [456, 0]
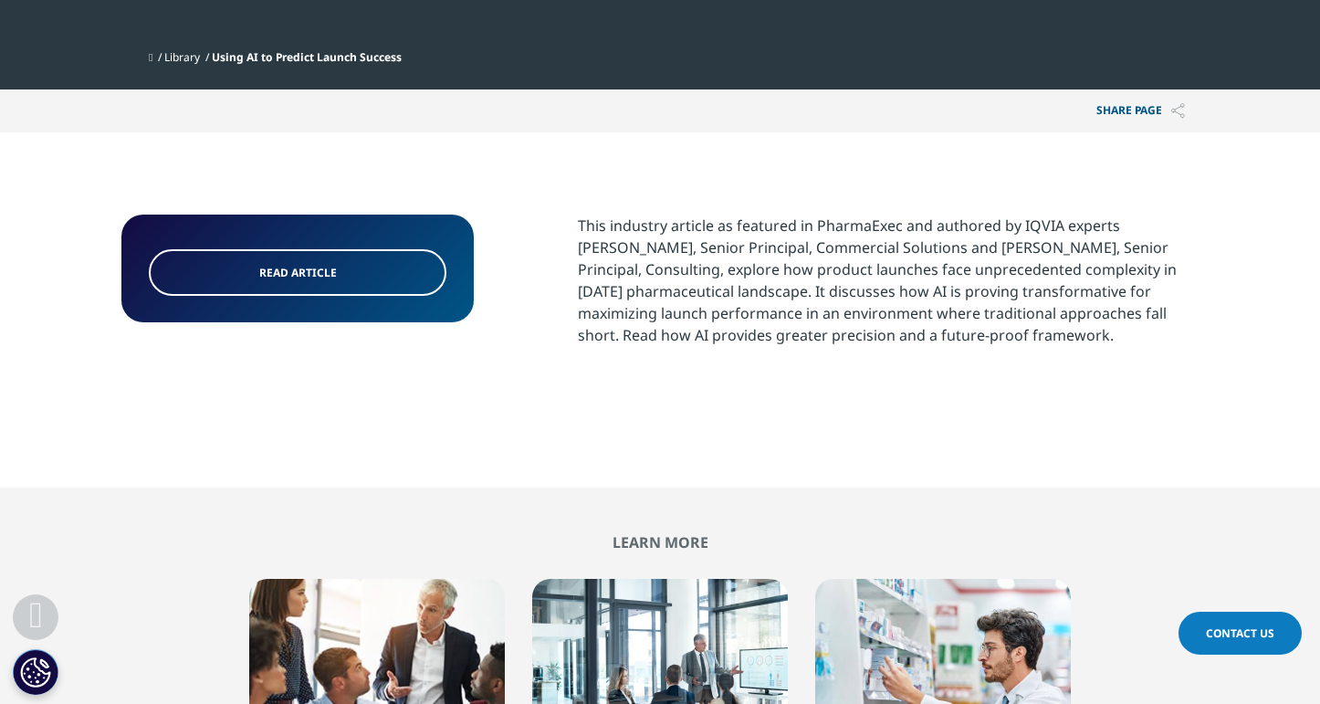
click at [349, 282] on link "Read article" at bounding box center [298, 272] width 298 height 47
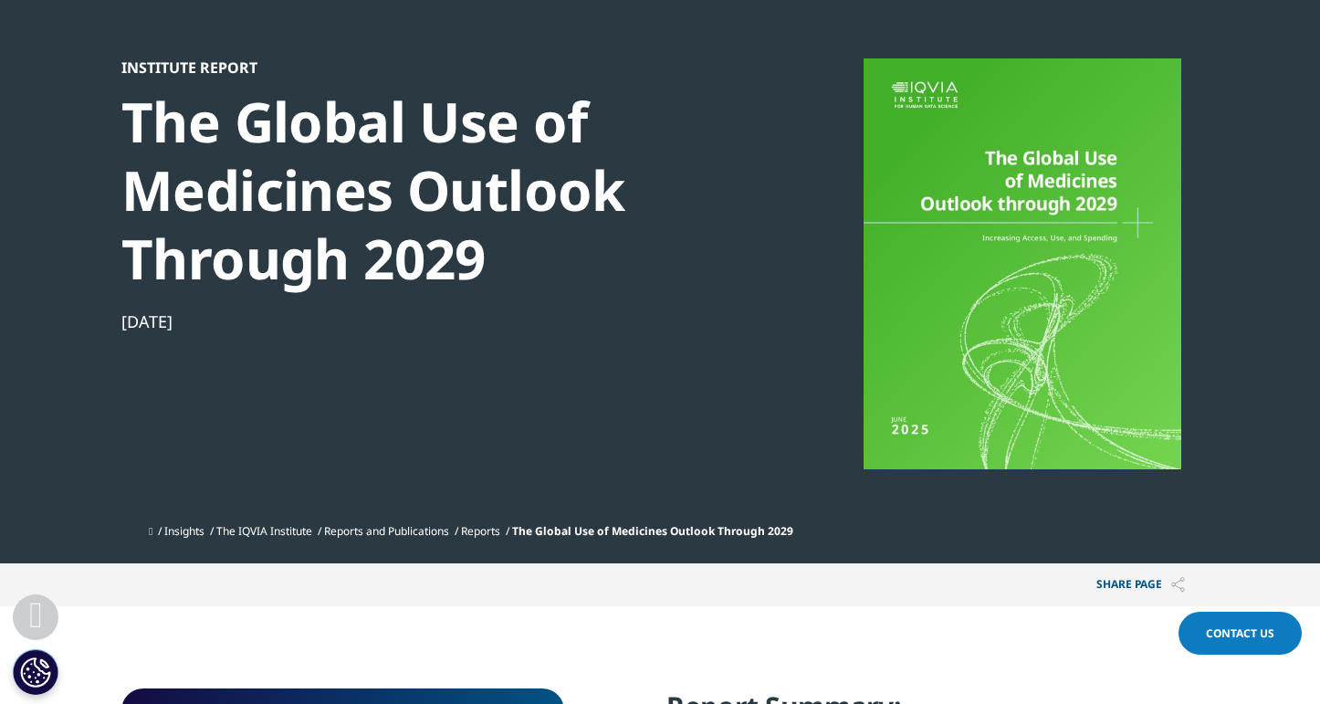
scroll to position [105, 0]
